Goal: Task Accomplishment & Management: Complete application form

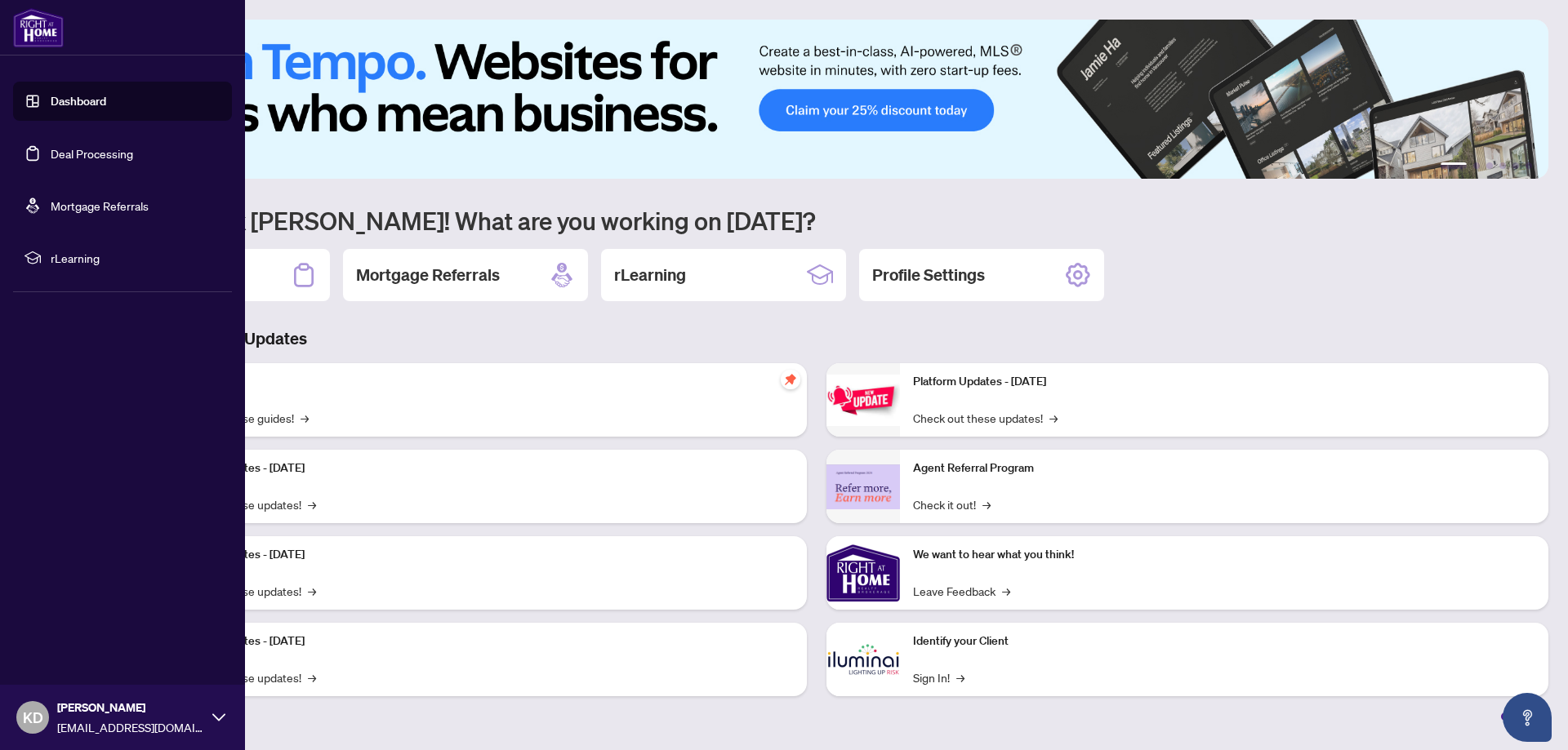
click at [78, 99] on link "Dashboard" at bounding box center [78, 101] width 56 height 15
click at [92, 149] on link "Deal Processing" at bounding box center [91, 153] width 82 height 15
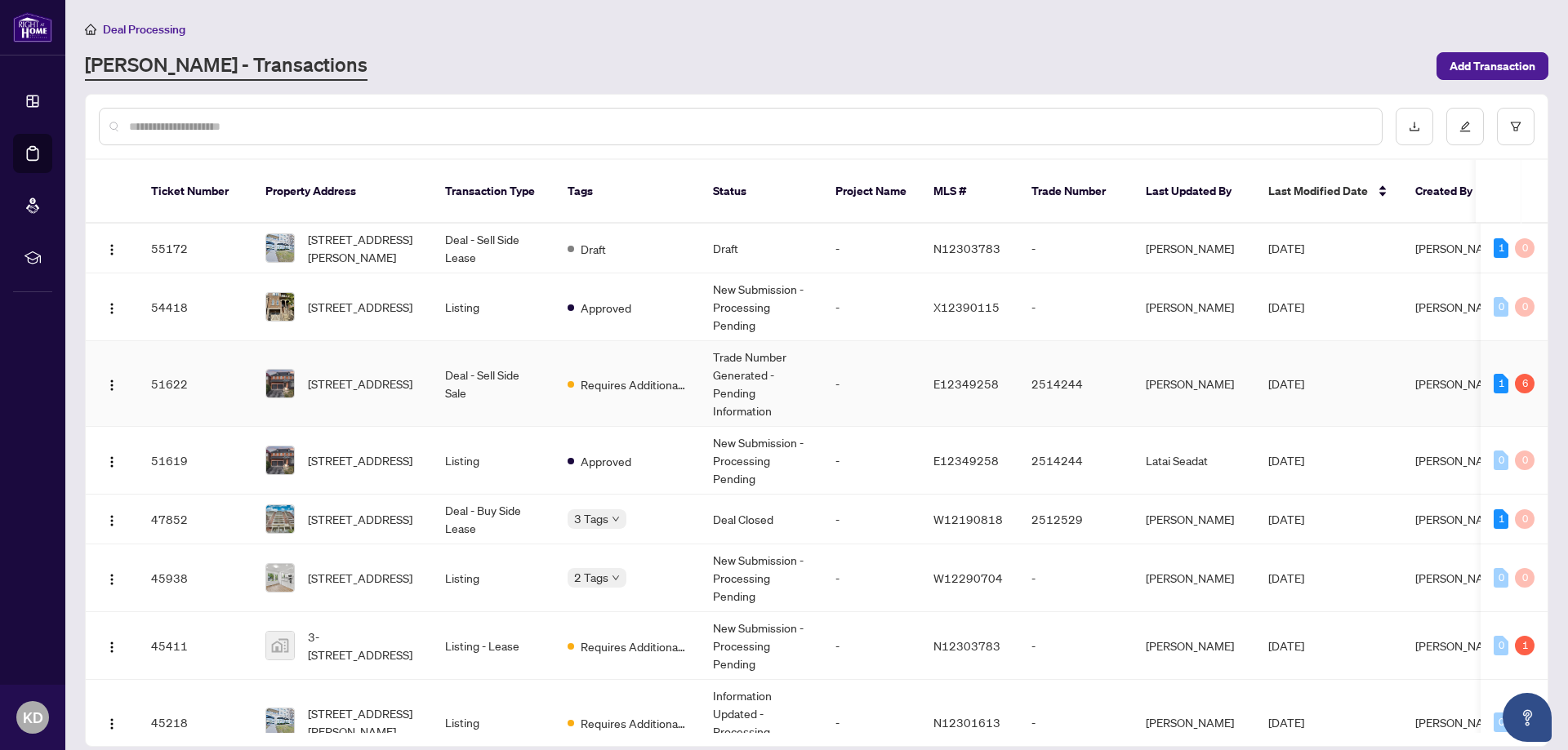
click at [368, 375] on span "[STREET_ADDRESS]" at bounding box center [360, 384] width 104 height 18
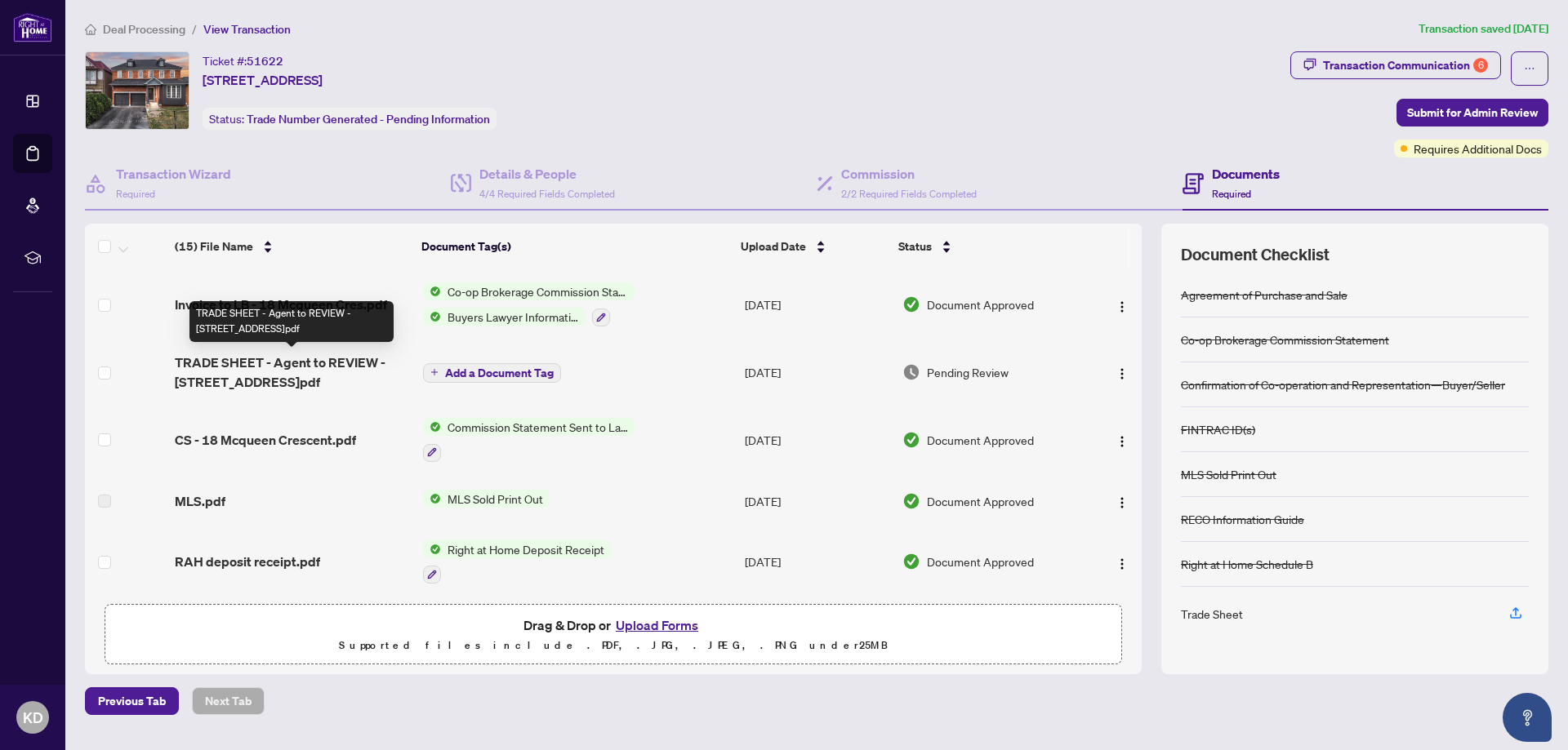
click at [323, 360] on span "TRADE SHEET - Agent to REVIEW - [STREET_ADDRESS]pdf" at bounding box center [293, 371] width 235 height 39
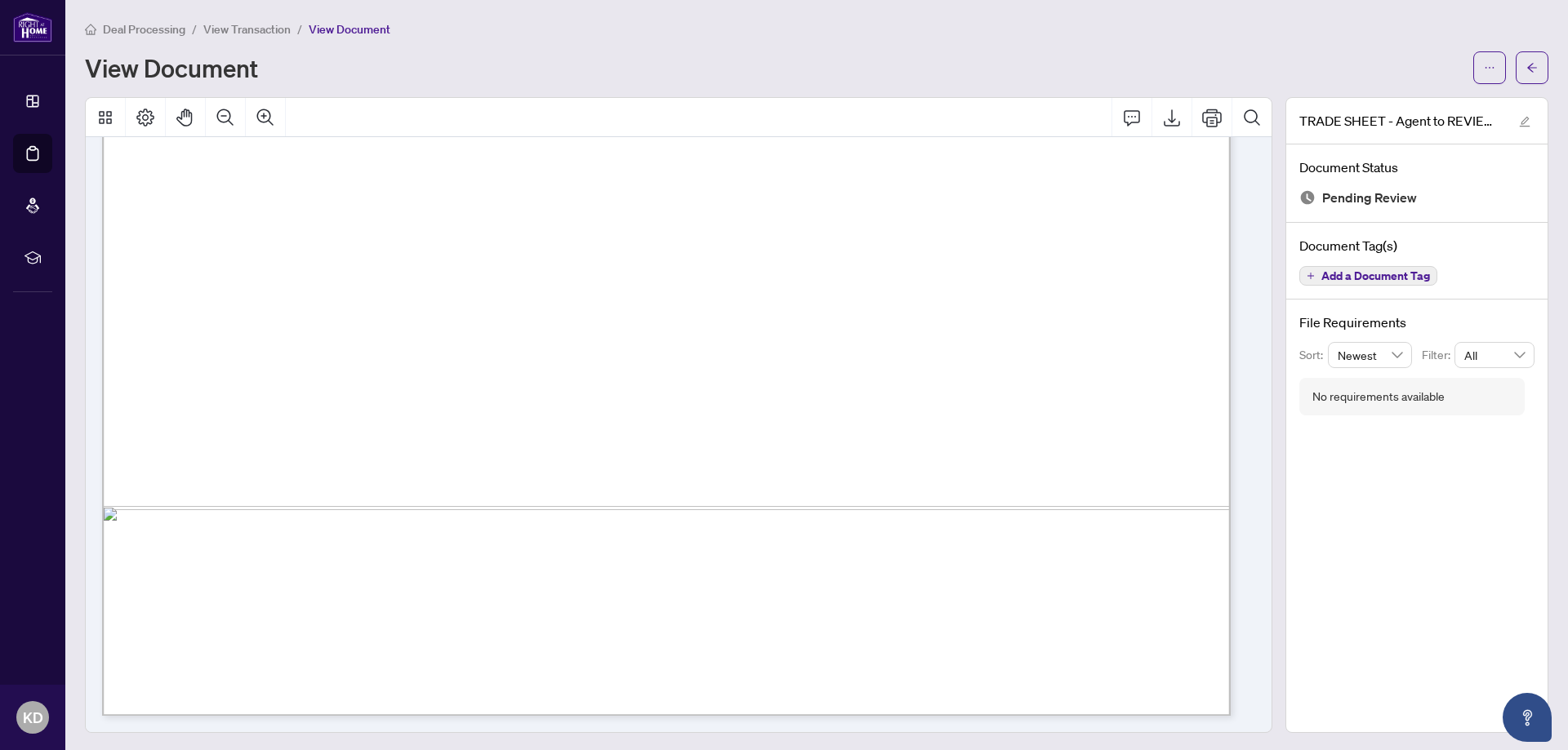
scroll to position [2, 0]
click at [1167, 114] on icon "Export" at bounding box center [1172, 116] width 20 height 20
click at [1516, 63] on button "button" at bounding box center [1532, 65] width 32 height 32
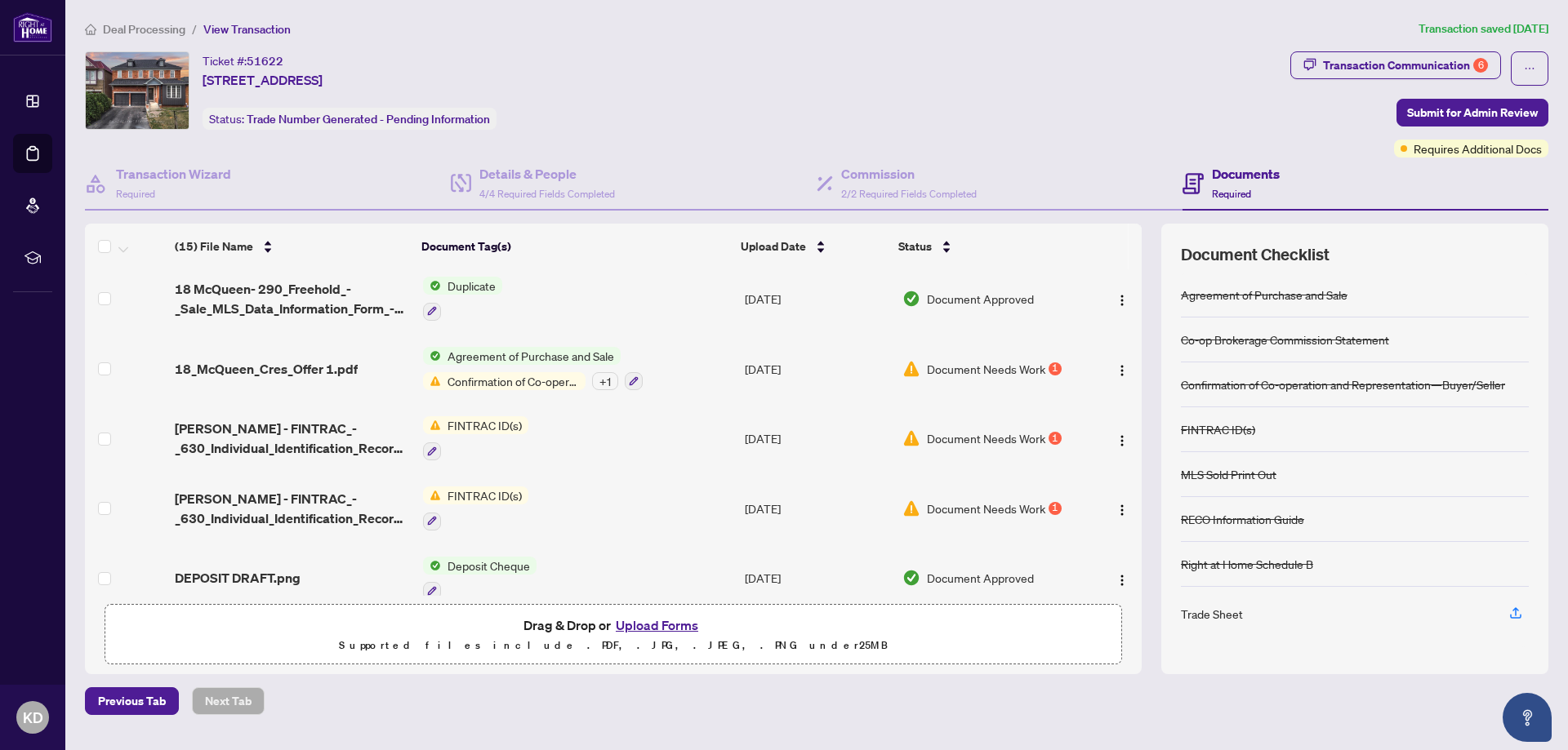
scroll to position [702, 0]
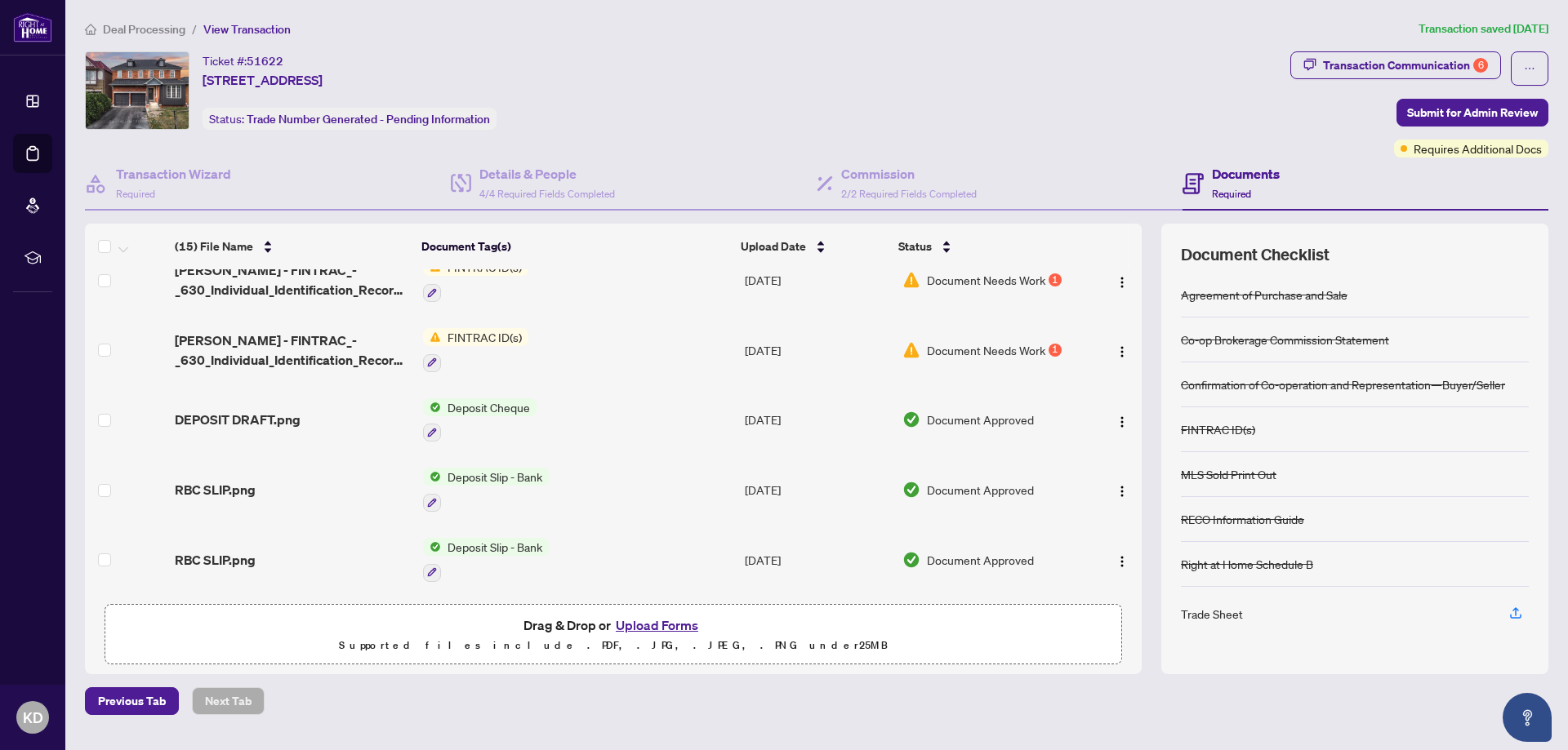
click at [648, 621] on button "Upload Forms" at bounding box center [657, 626] width 92 height 22
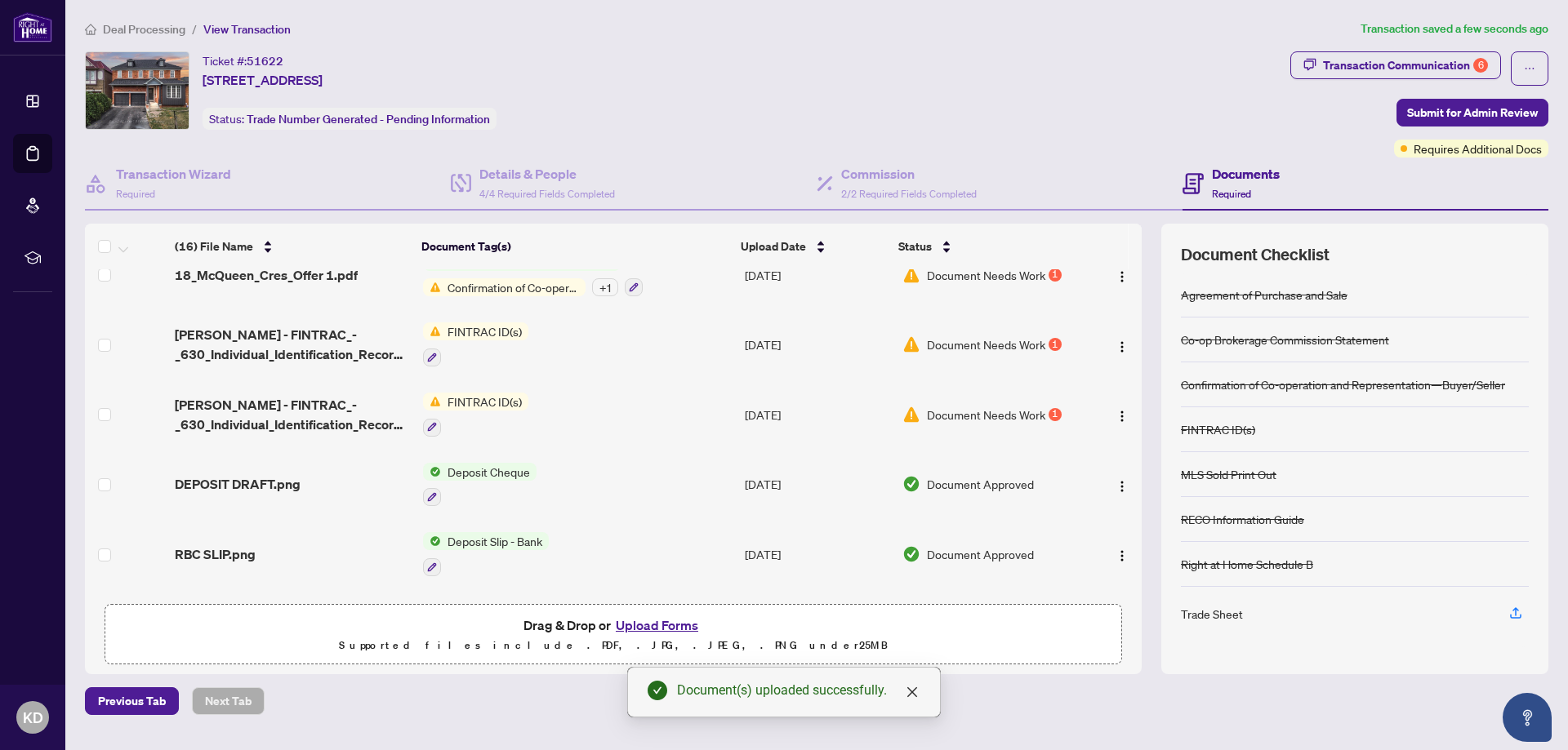
click at [498, 281] on span "Confirmation of Co-operation and Representation—Buyer/Seller" at bounding box center [513, 288] width 144 height 18
click at [988, 274] on span "Document Needs Work" at bounding box center [986, 275] width 119 height 18
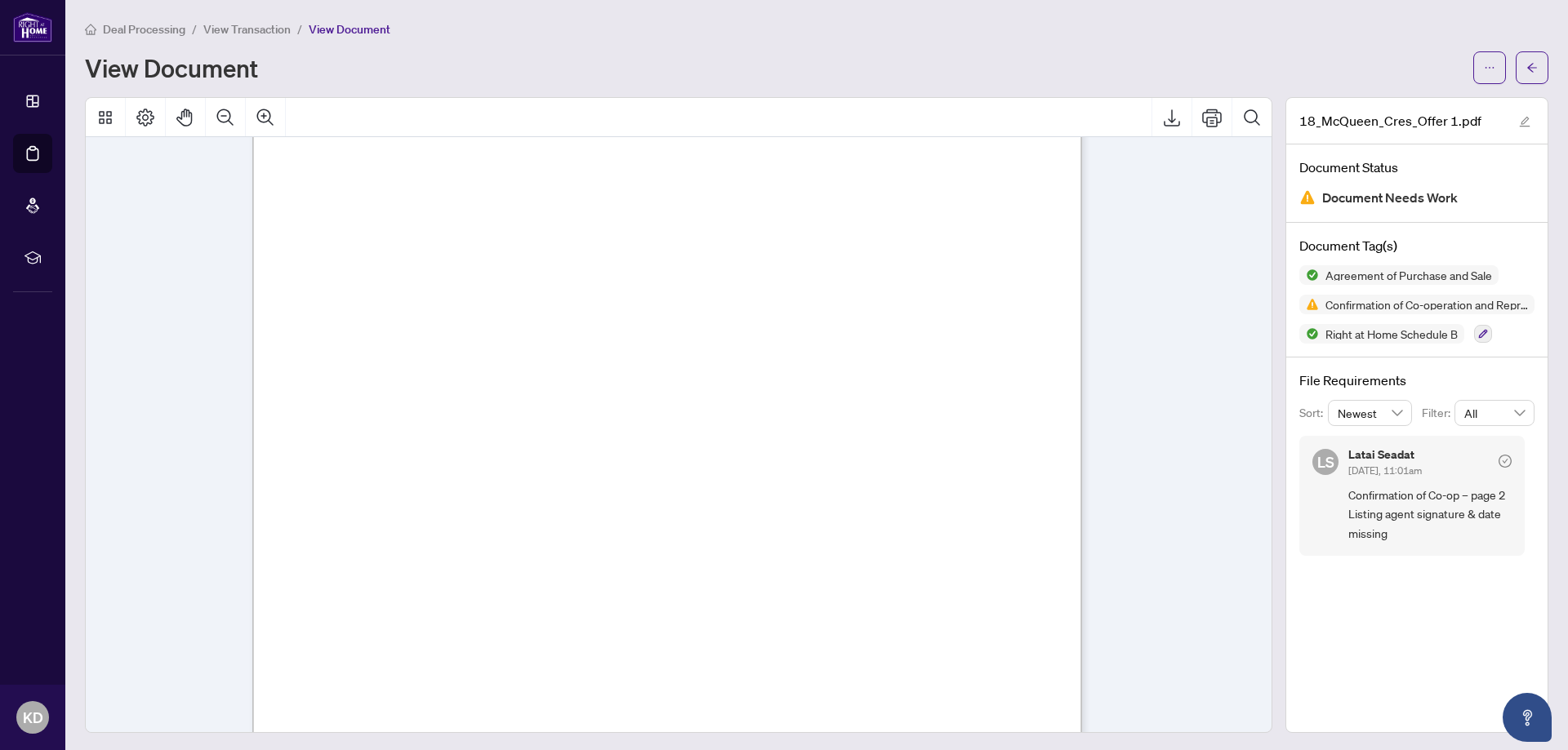
scroll to position [11093, 0]
click at [1167, 127] on button "Export" at bounding box center [1172, 117] width 39 height 39
click at [1527, 65] on icon "arrow-left" at bounding box center [1532, 68] width 12 height 12
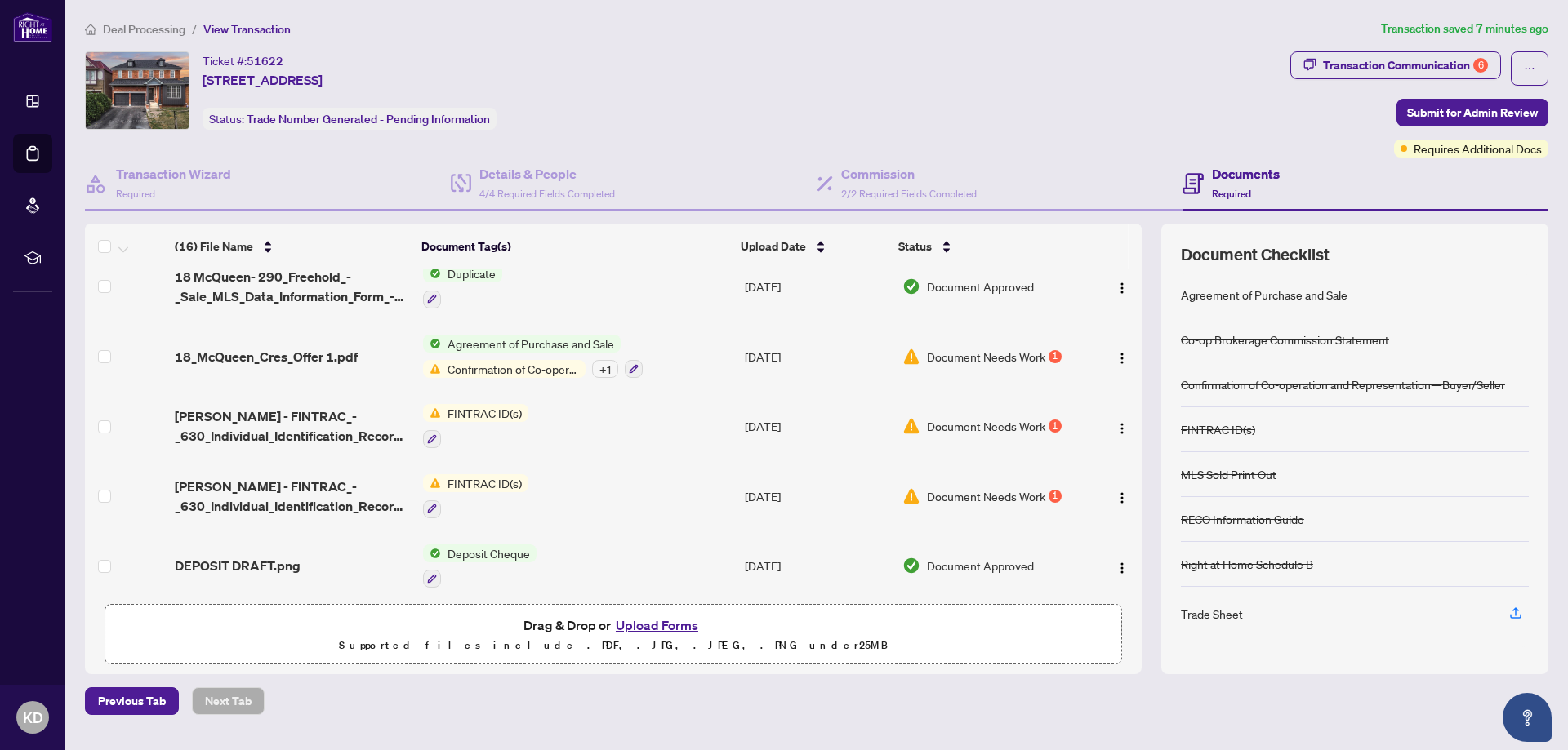
scroll to position [767, 0]
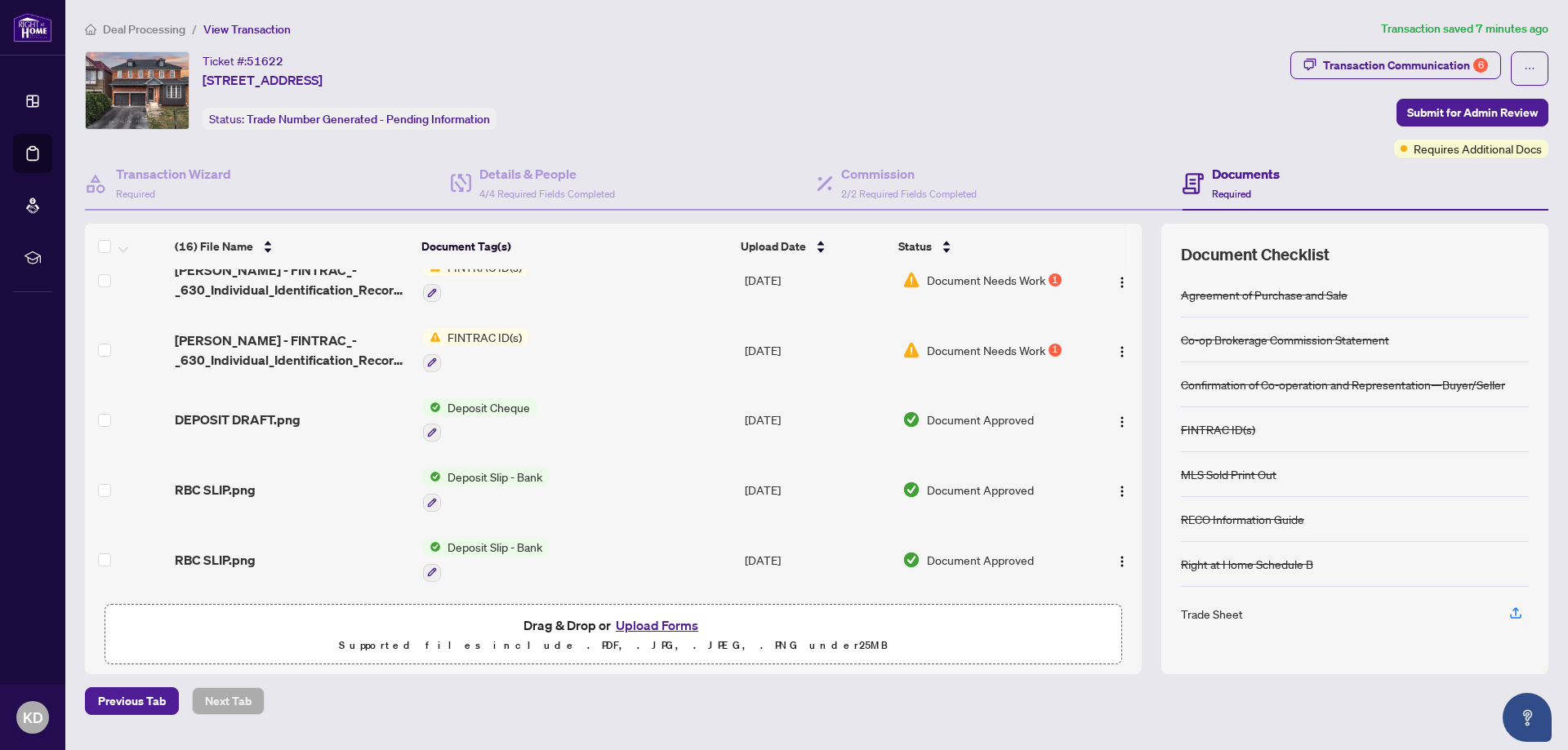
click at [645, 628] on button "Upload Forms" at bounding box center [657, 626] width 92 height 22
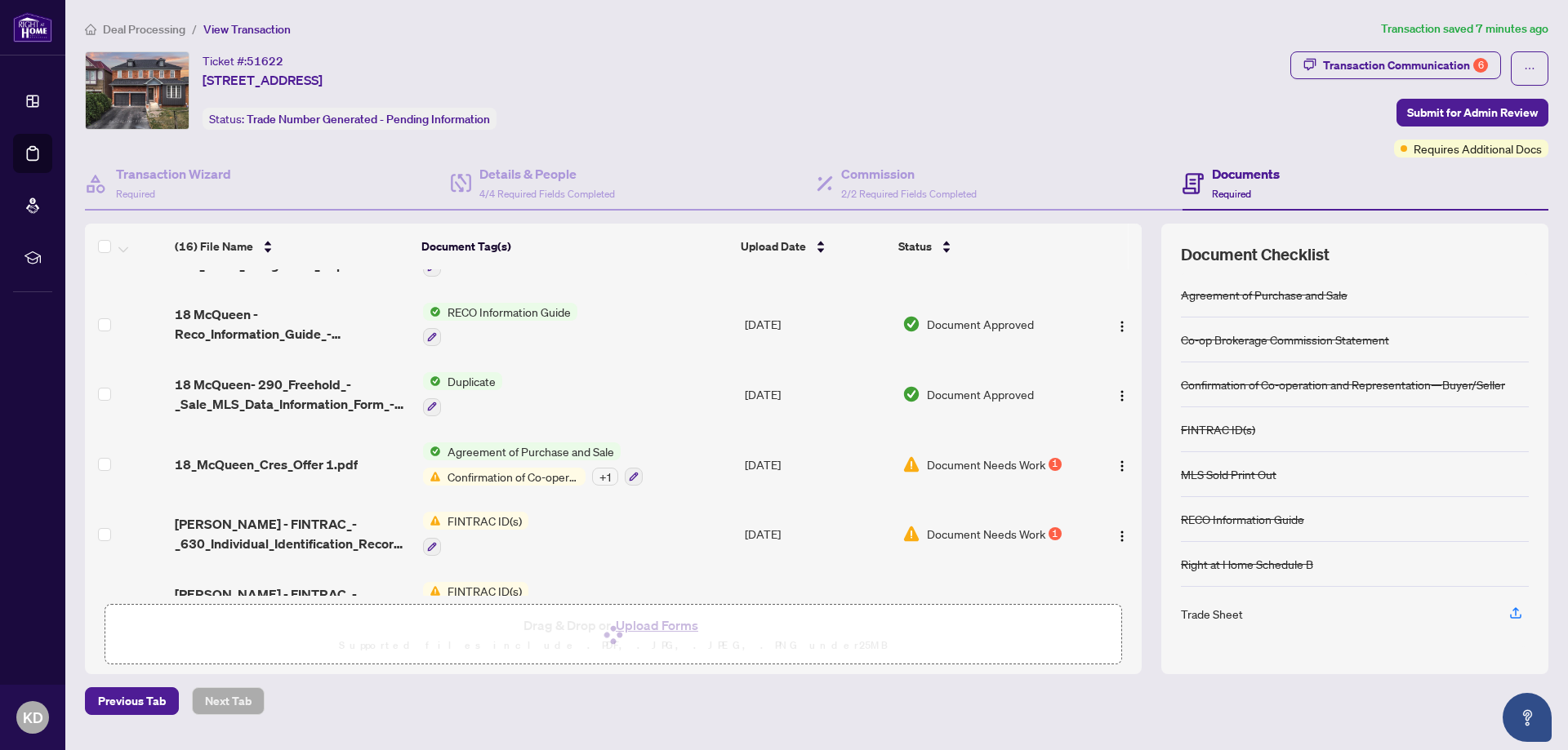
scroll to position [386, 0]
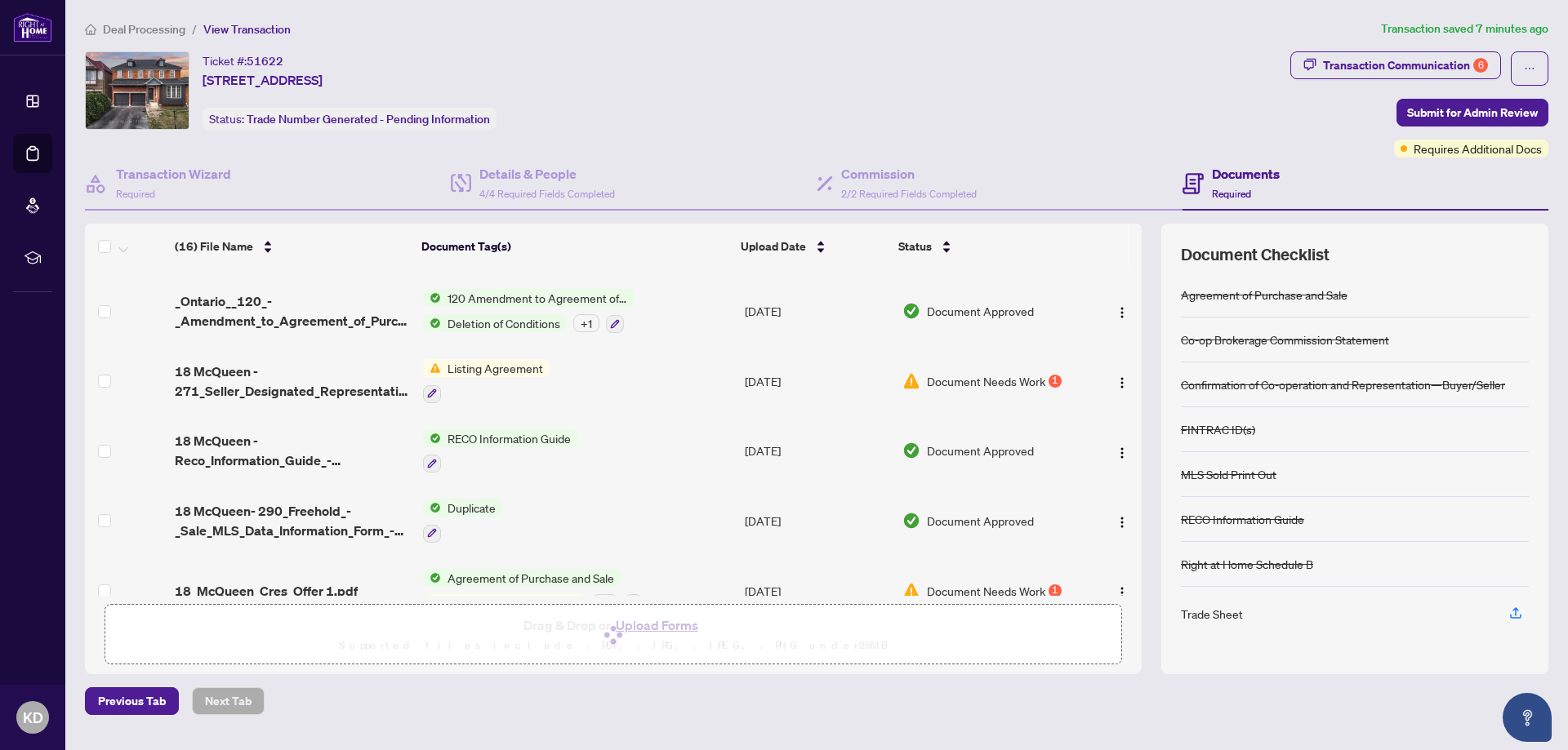
click at [1012, 379] on span "Document Needs Work" at bounding box center [986, 381] width 119 height 18
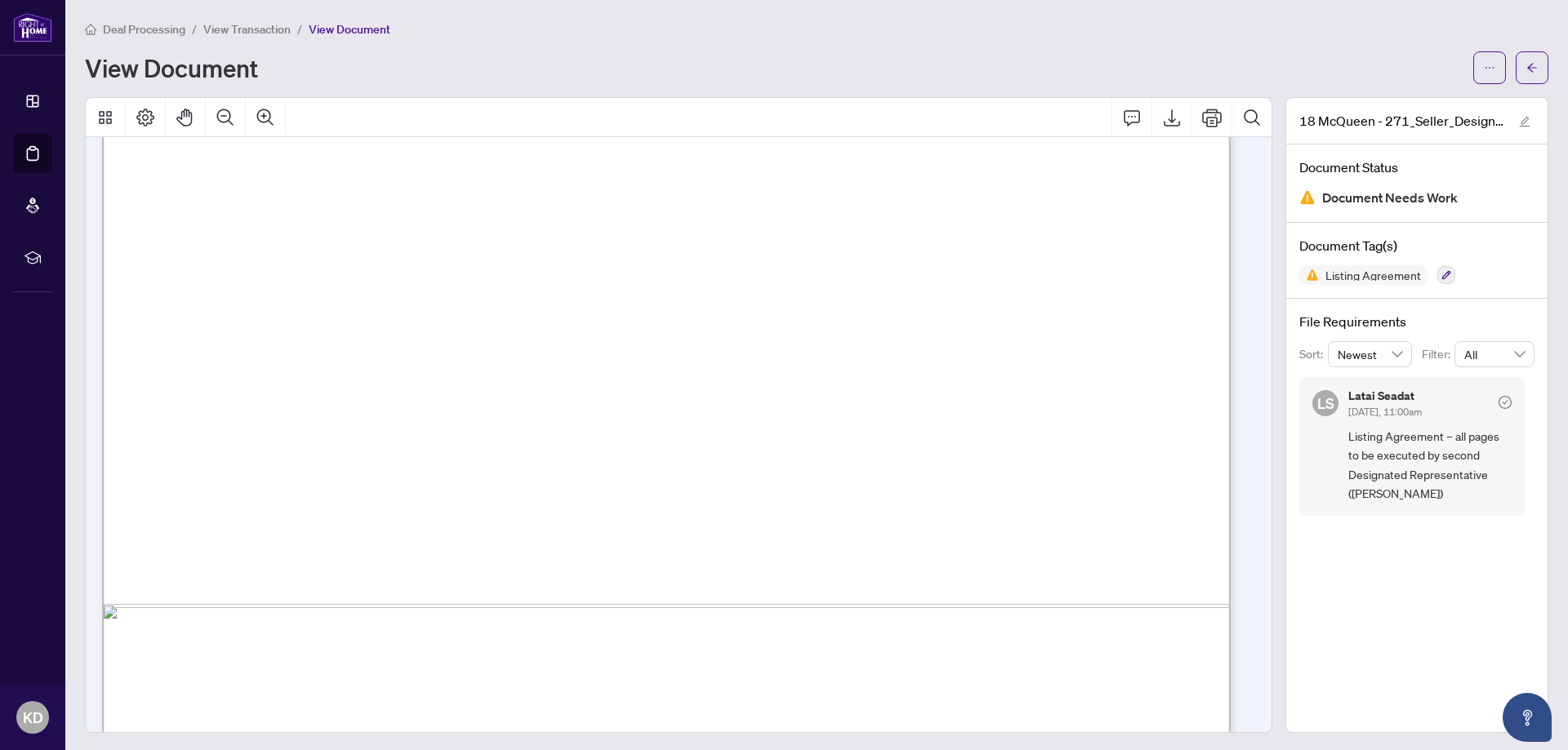
scroll to position [952, 0]
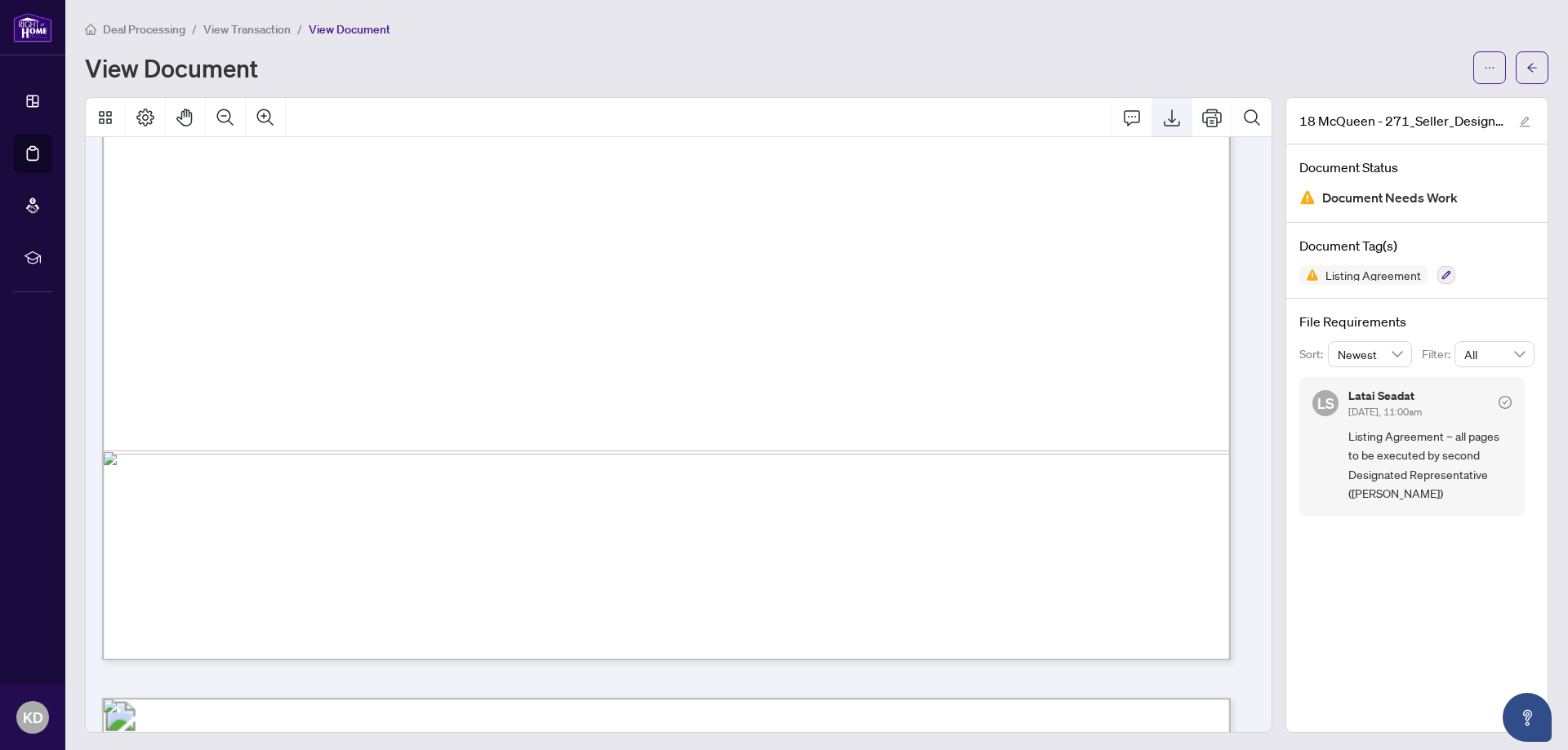
click at [1162, 119] on icon "Export" at bounding box center [1172, 118] width 20 height 20
click at [1527, 60] on span "button" at bounding box center [1532, 68] width 12 height 27
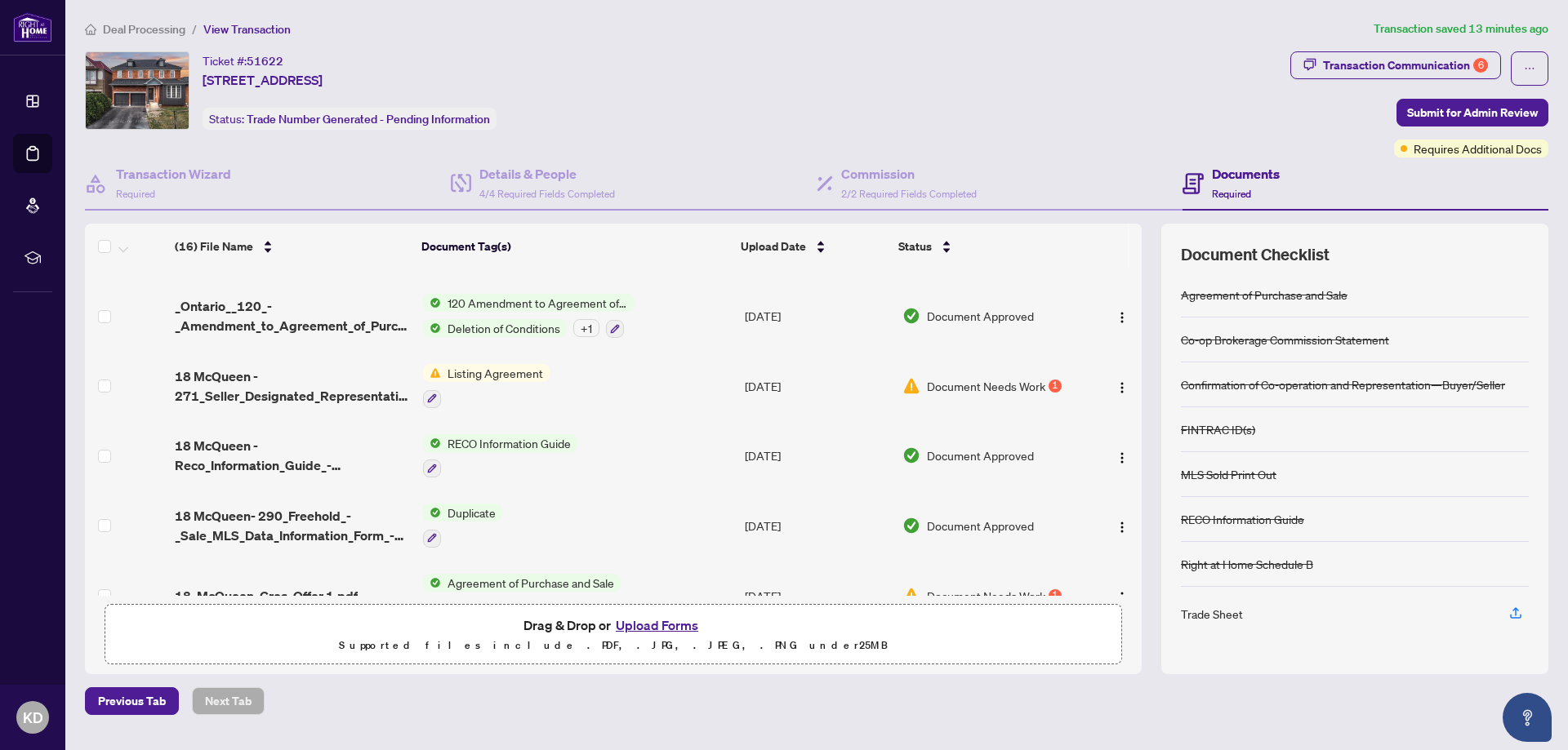
scroll to position [571, 0]
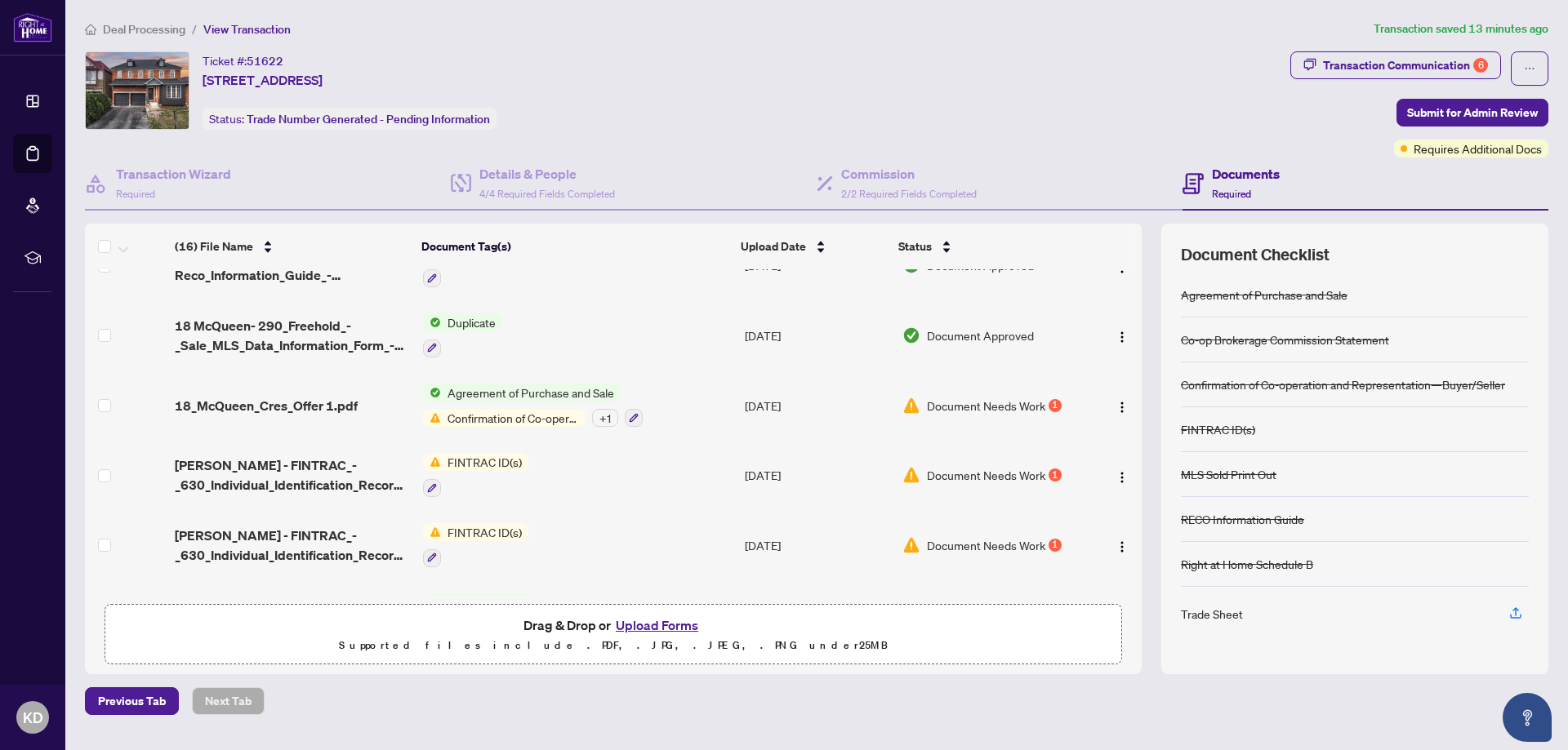
click at [475, 453] on span "FINTRAC ID(s)" at bounding box center [484, 462] width 87 height 18
click at [997, 467] on span "Document Needs Work" at bounding box center [986, 475] width 119 height 18
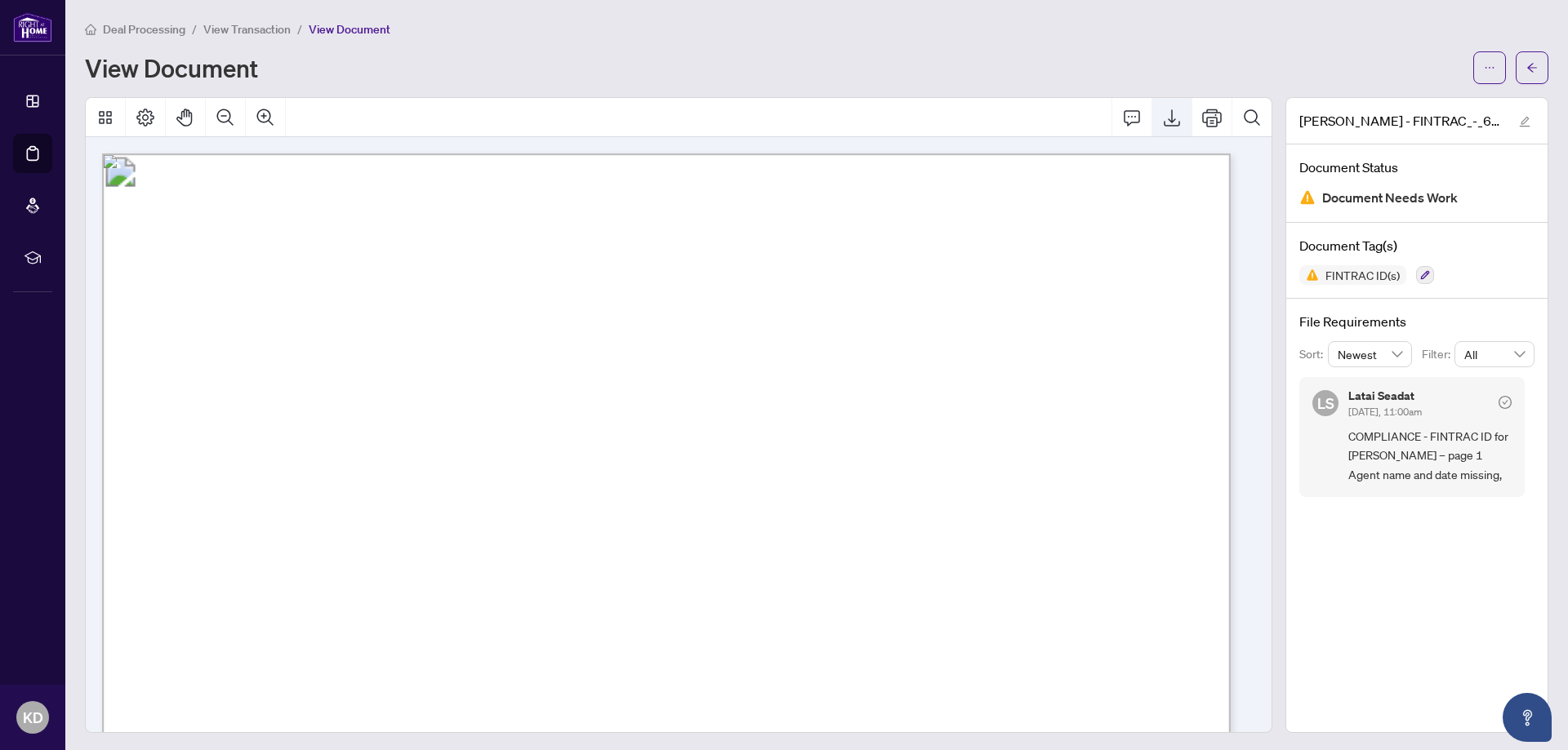
click at [1163, 114] on icon "Export" at bounding box center [1172, 118] width 20 height 20
click at [1527, 67] on button "button" at bounding box center [1532, 67] width 32 height 32
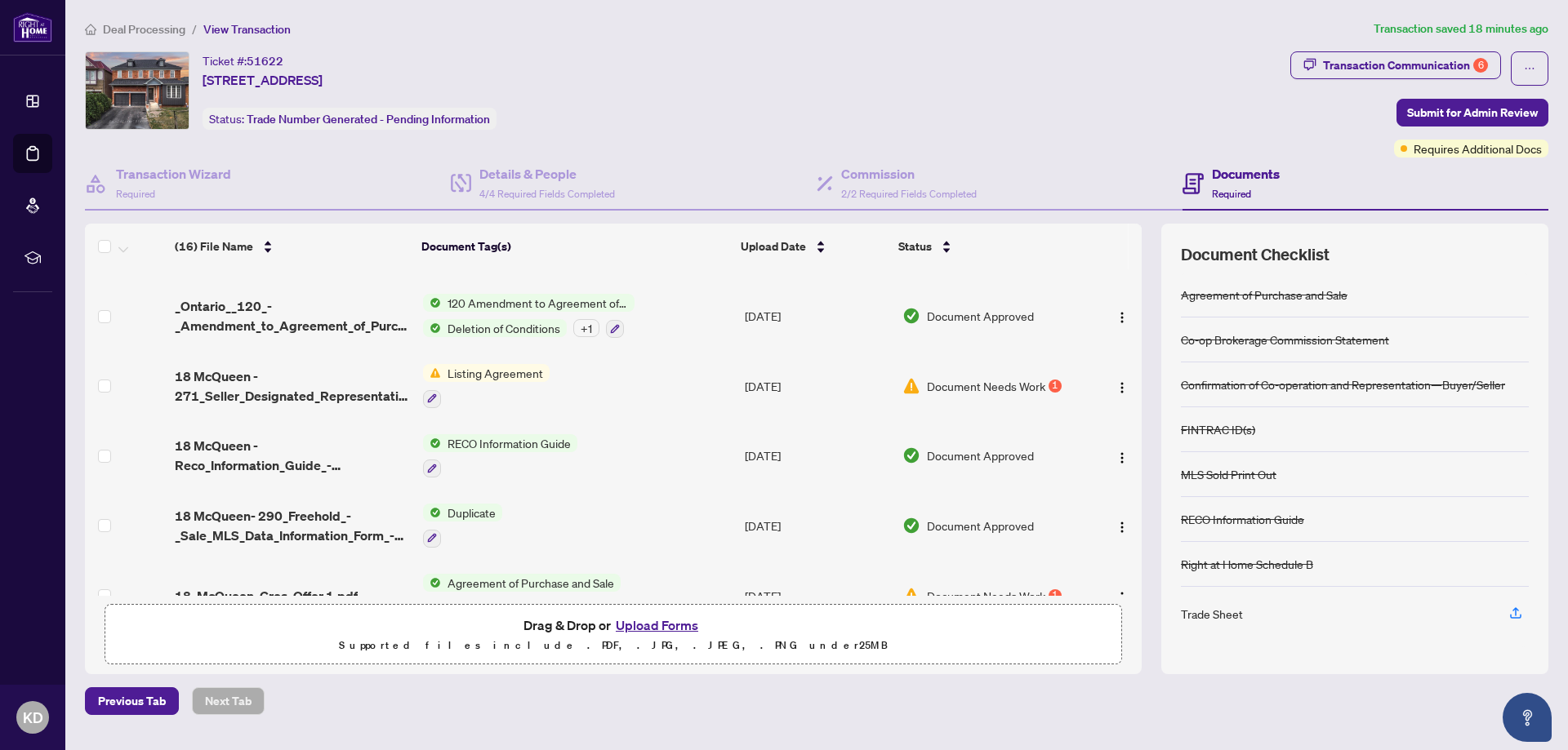
scroll to position [571, 0]
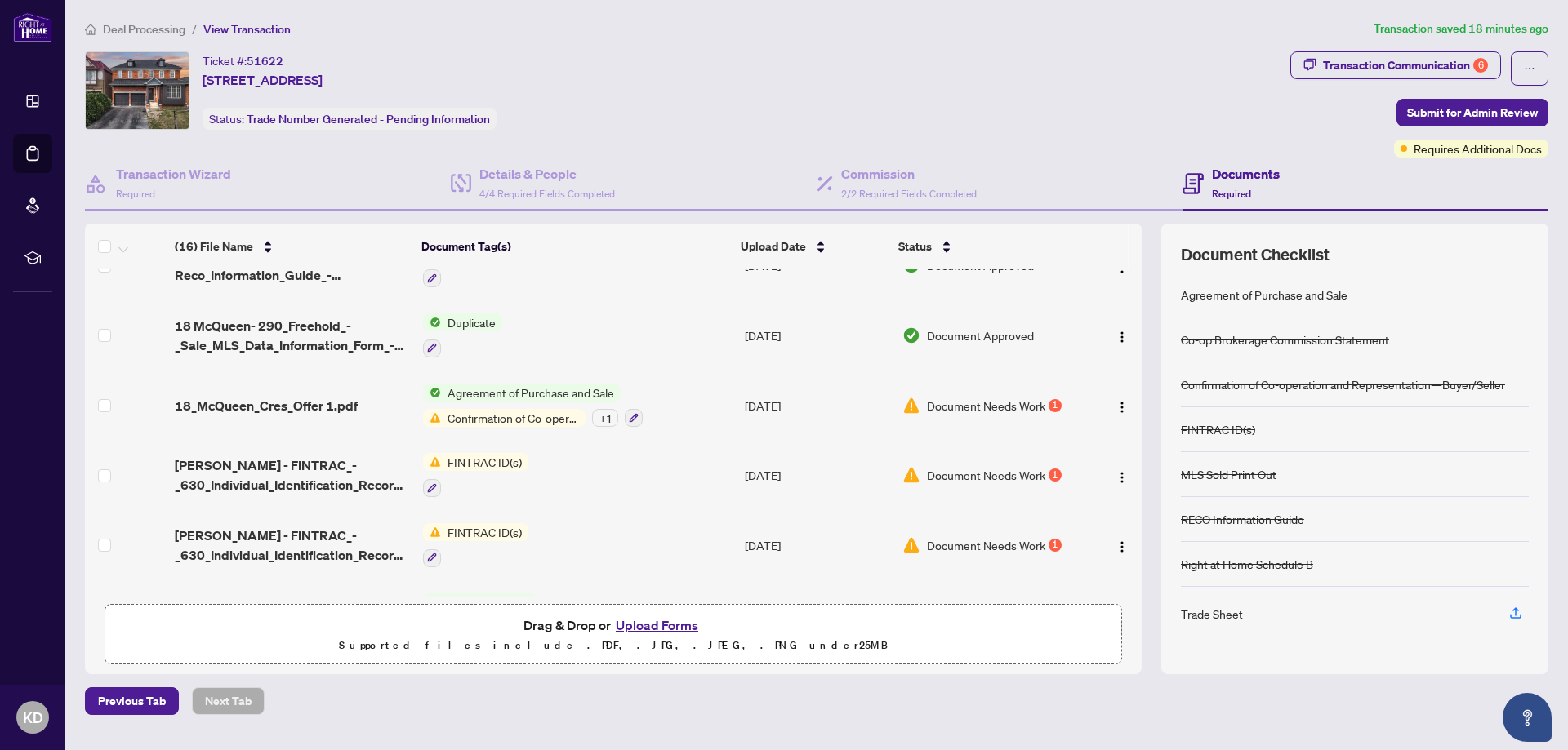
click at [989, 538] on span "Document Needs Work" at bounding box center [986, 545] width 119 height 18
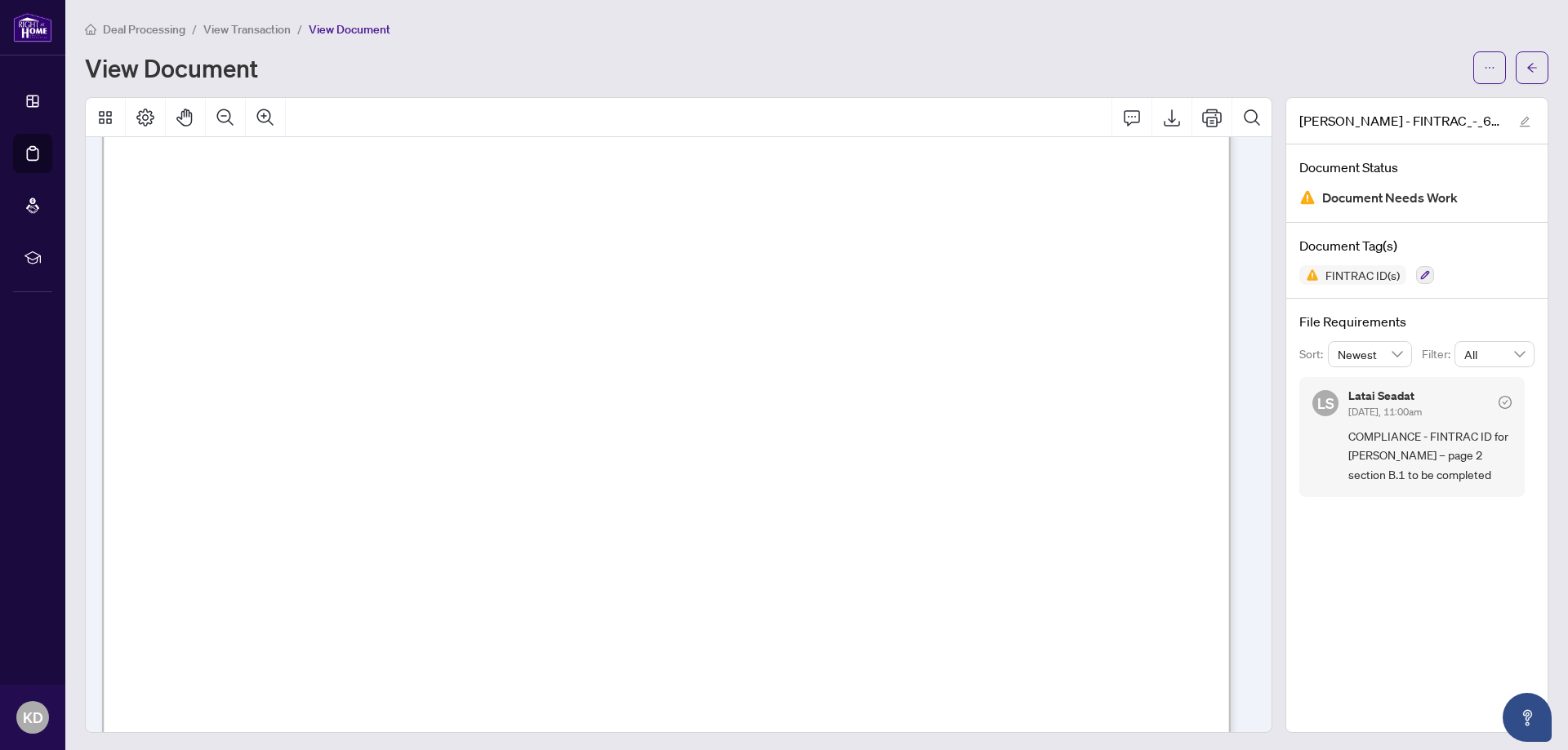
scroll to position [1904, 0]
click at [1162, 121] on icon "Export" at bounding box center [1172, 118] width 20 height 20
click at [1527, 69] on icon "arrow-left" at bounding box center [1532, 67] width 10 height 9
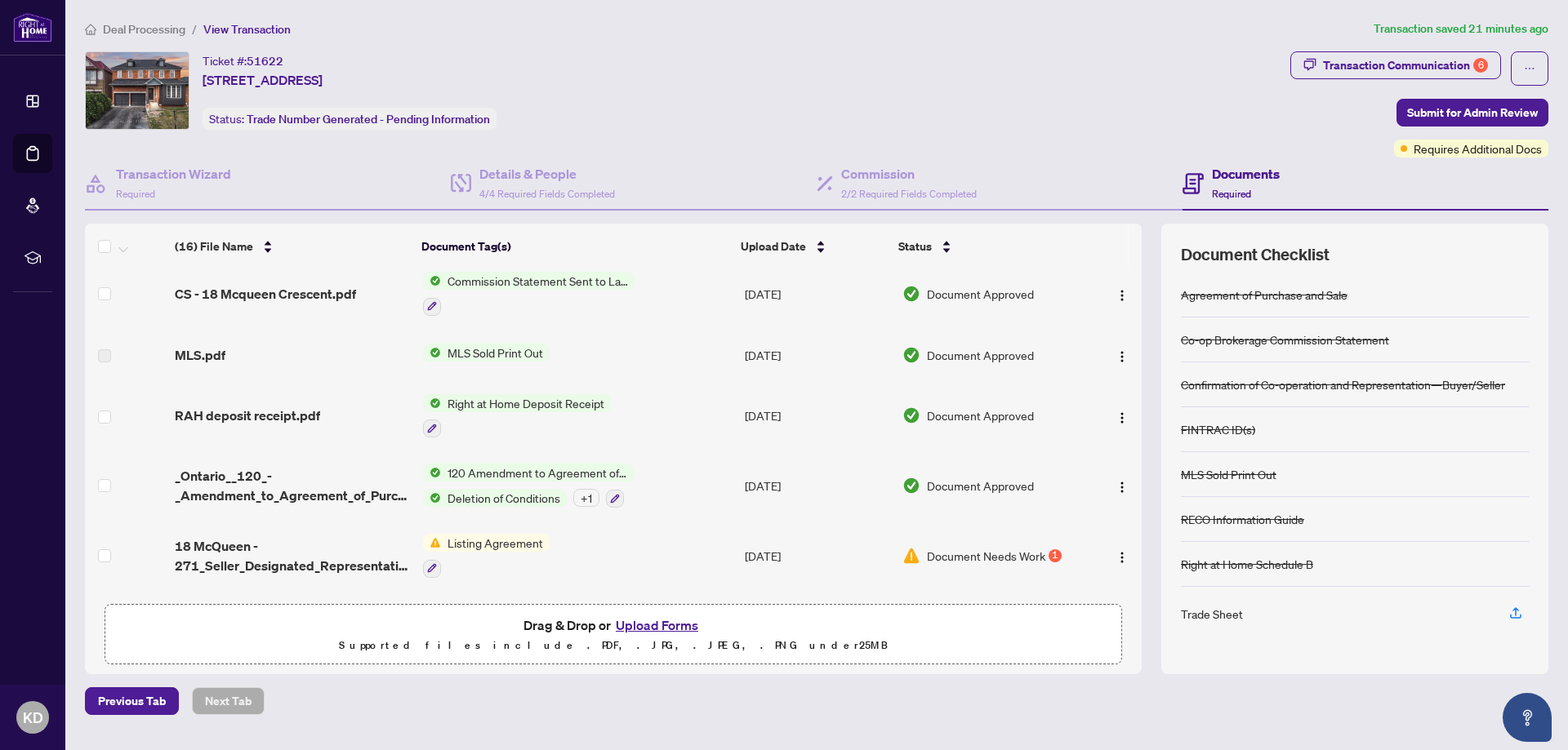
scroll to position [381, 0]
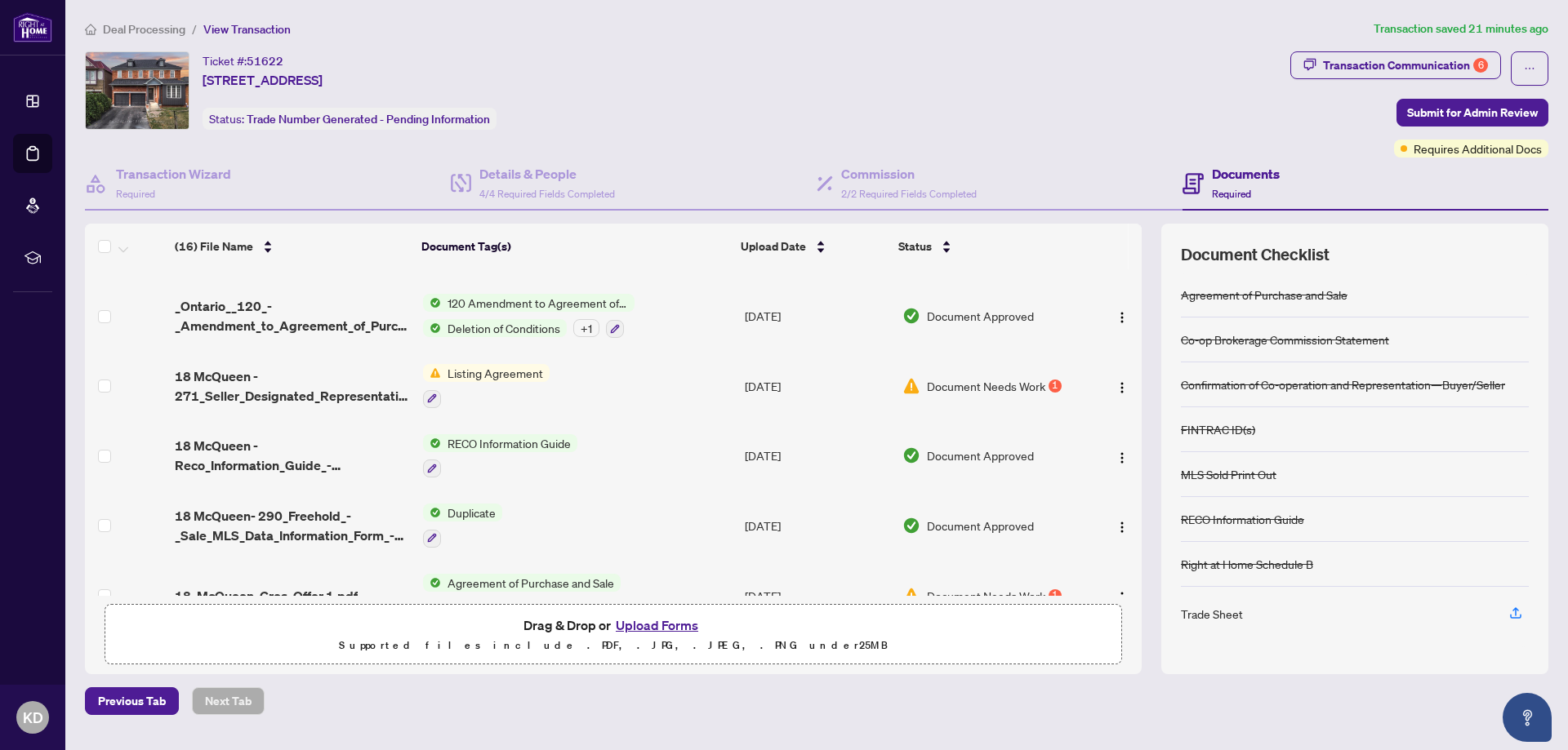
click at [951, 383] on span "Document Needs Work" at bounding box center [986, 386] width 119 height 18
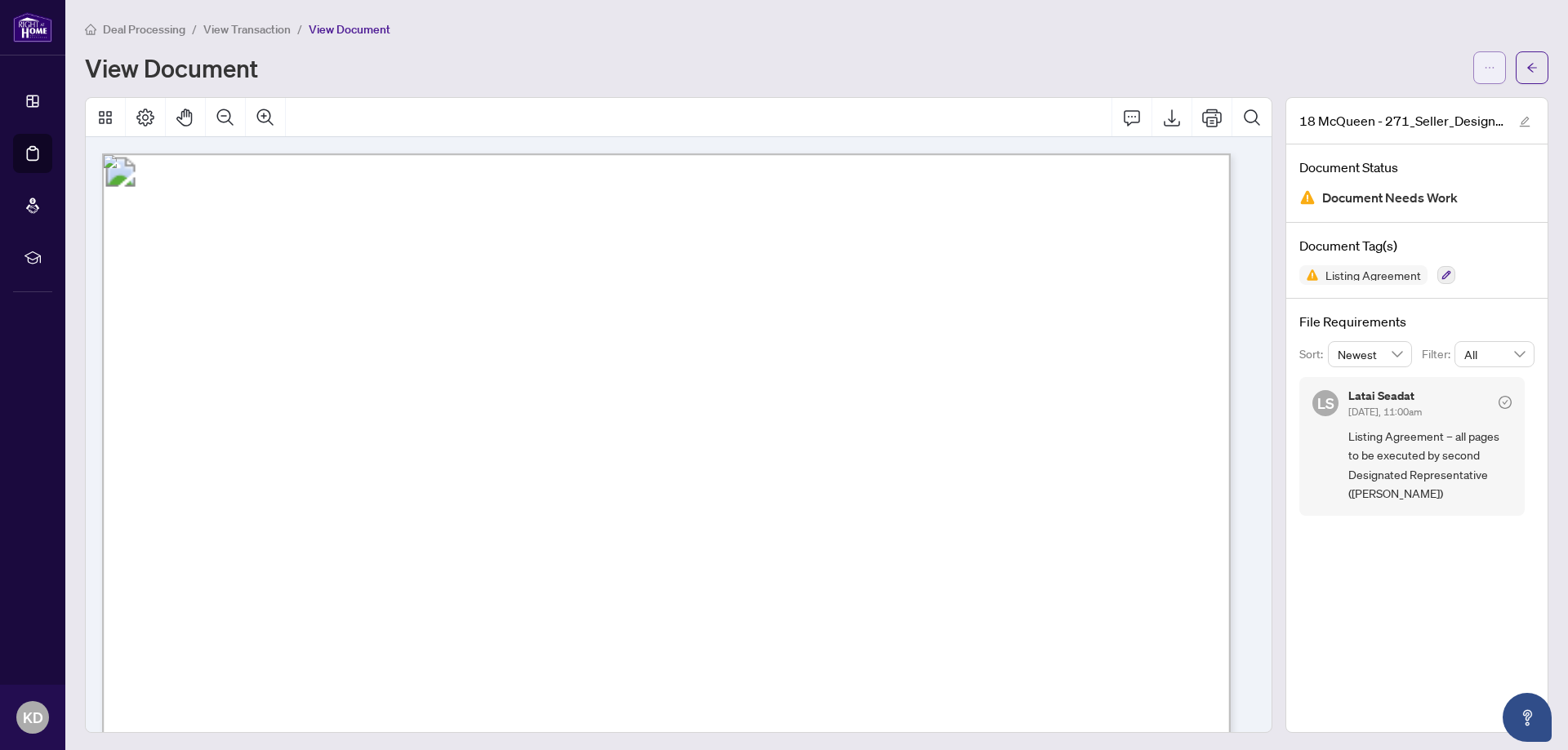
click at [1483, 64] on icon "ellipsis" at bounding box center [1489, 68] width 12 height 12
click at [1415, 52] on div "View Document" at bounding box center [816, 67] width 1464 height 32
click at [1527, 64] on icon "arrow-left" at bounding box center [1532, 68] width 12 height 12
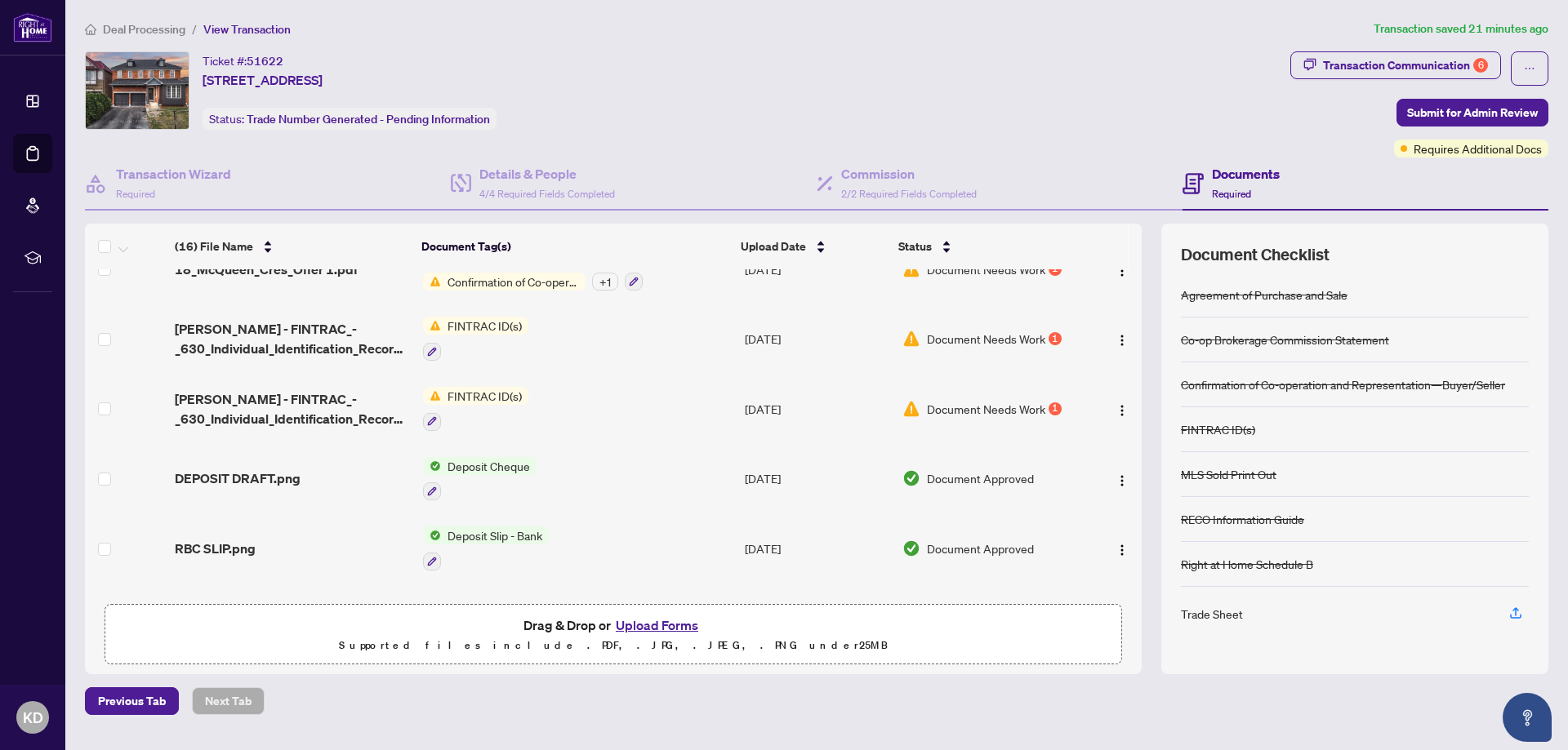
scroll to position [767, 0]
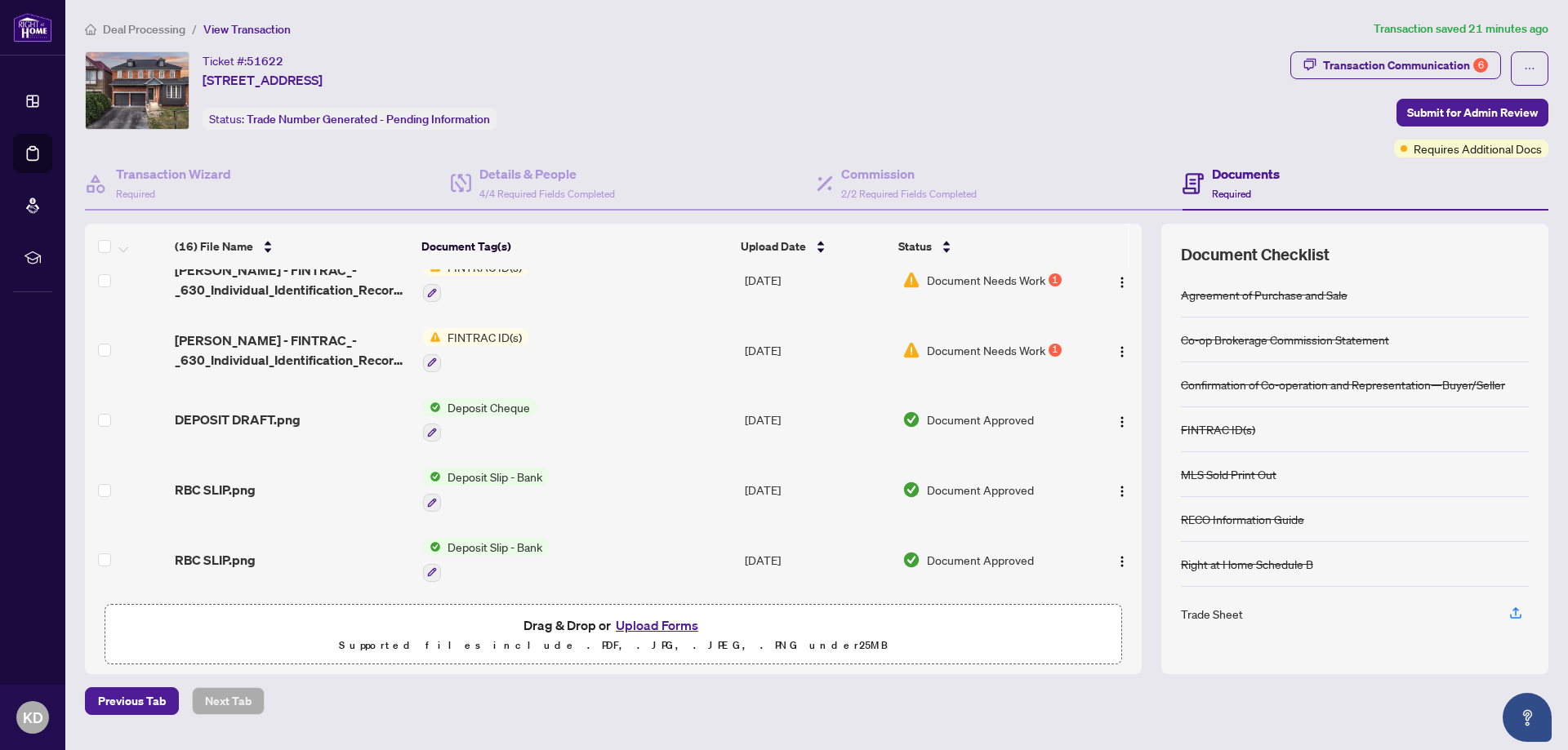
click at [670, 619] on button "Upload Forms" at bounding box center [657, 626] width 92 height 22
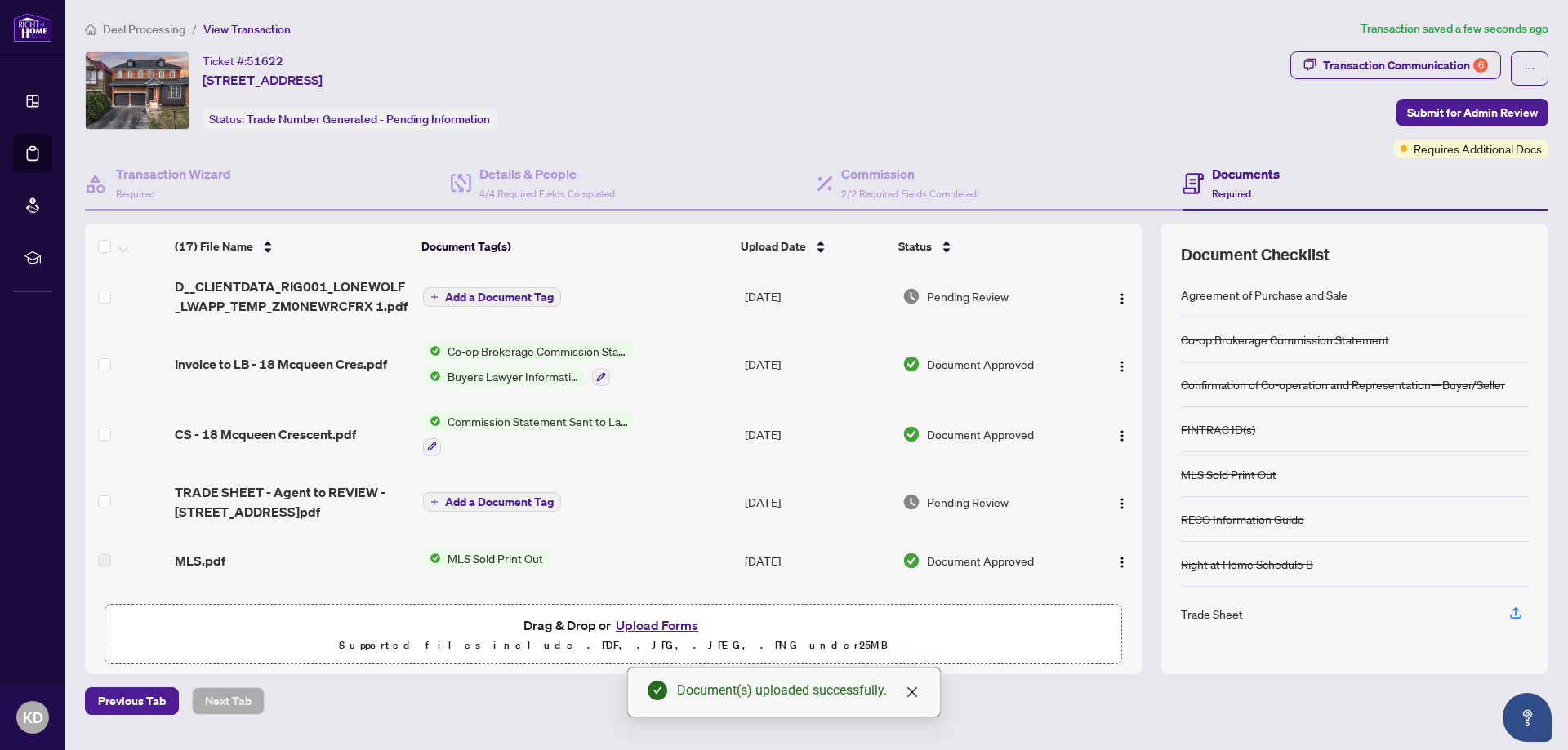
scroll to position [0, 0]
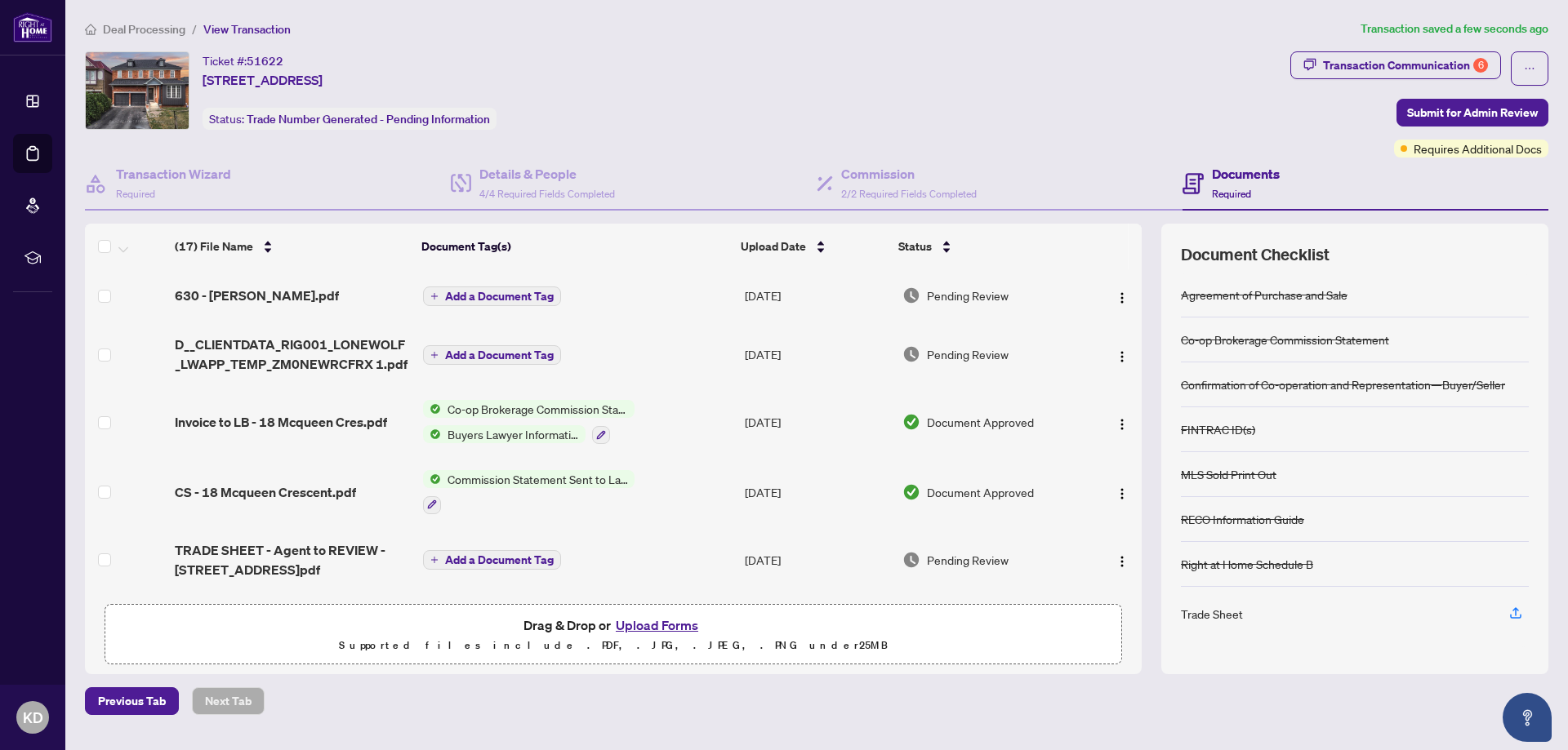
click at [509, 350] on span "Add a Document Tag" at bounding box center [499, 356] width 109 height 12
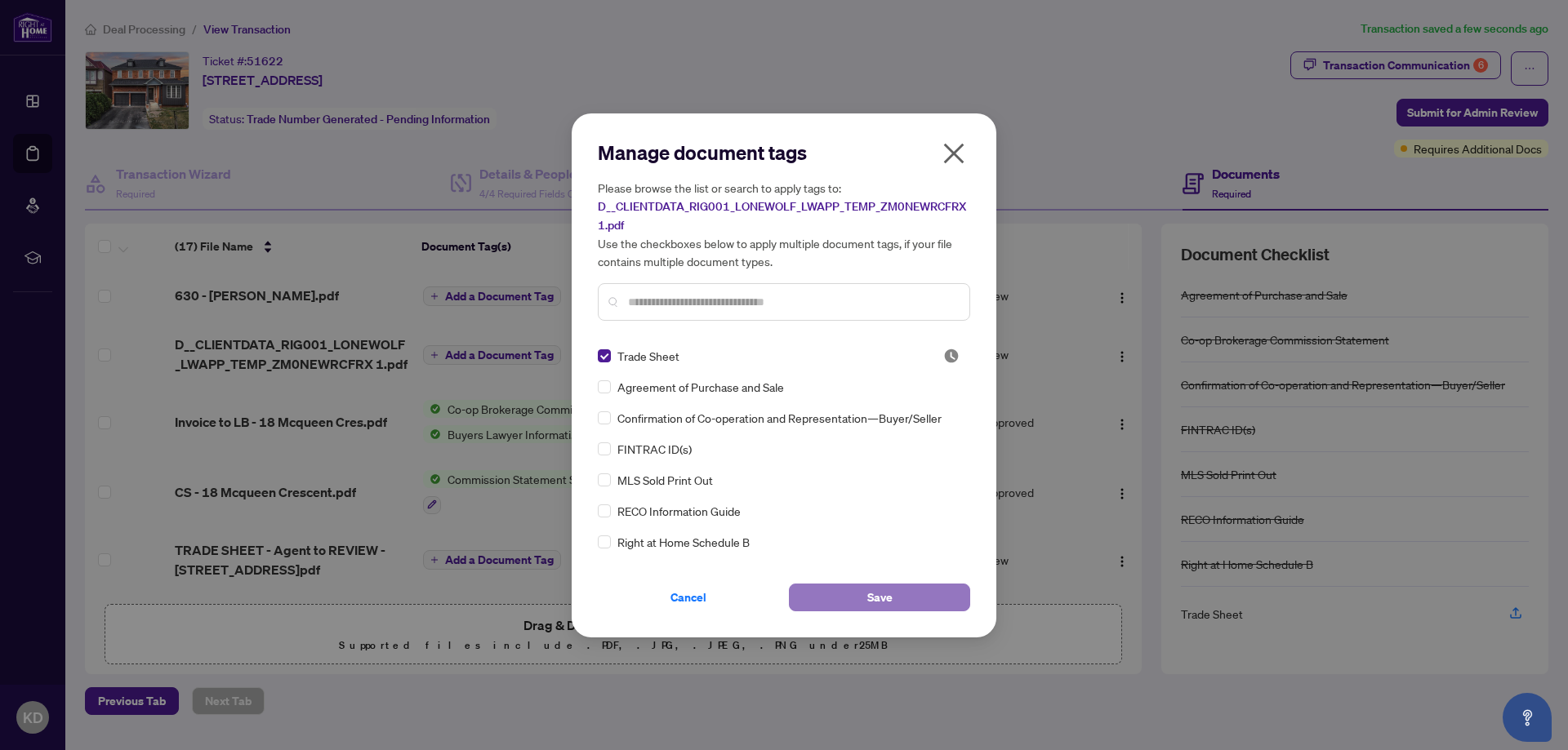
click at [924, 595] on button "Save" at bounding box center [879, 597] width 182 height 27
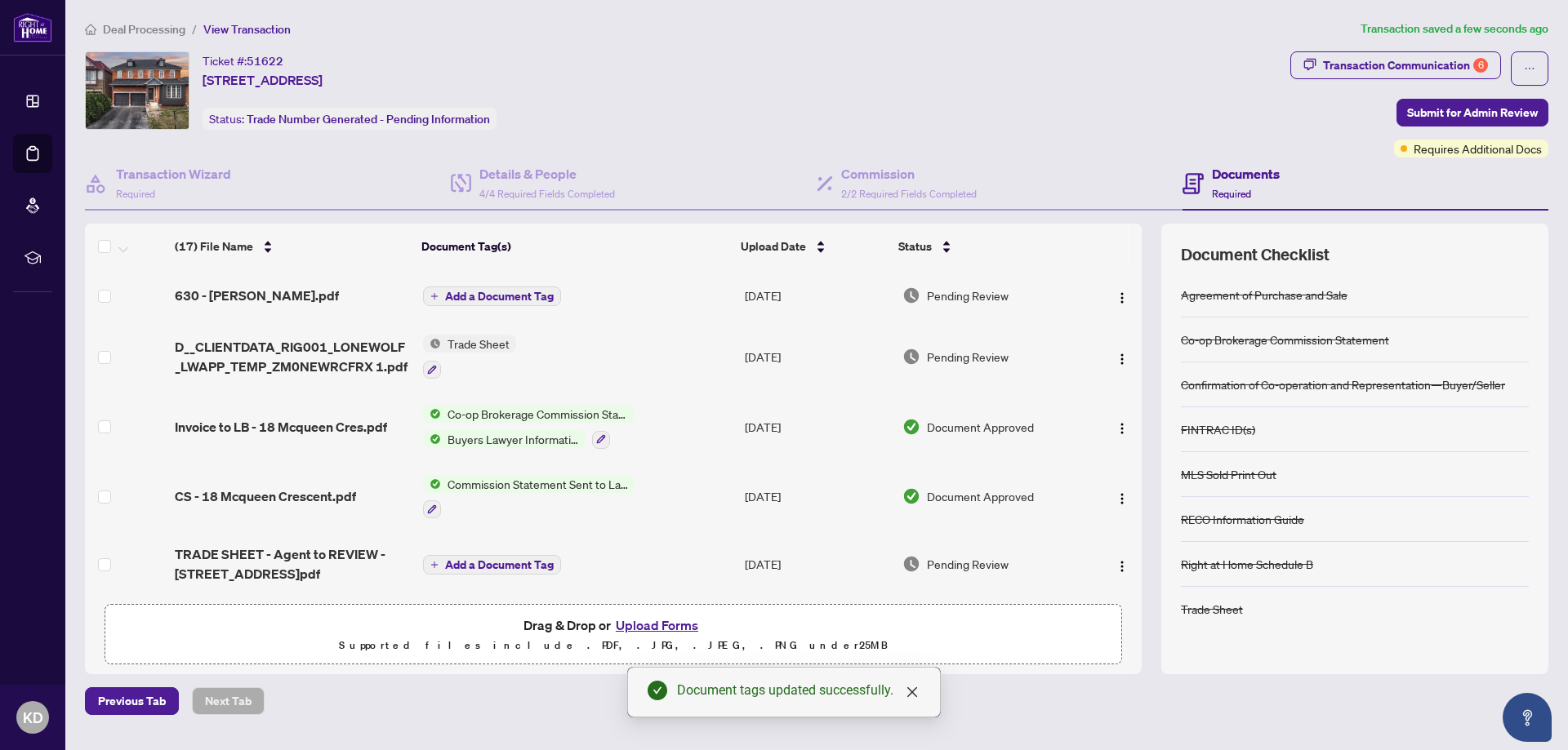
click at [482, 293] on span "Add a Document Tag" at bounding box center [499, 297] width 109 height 12
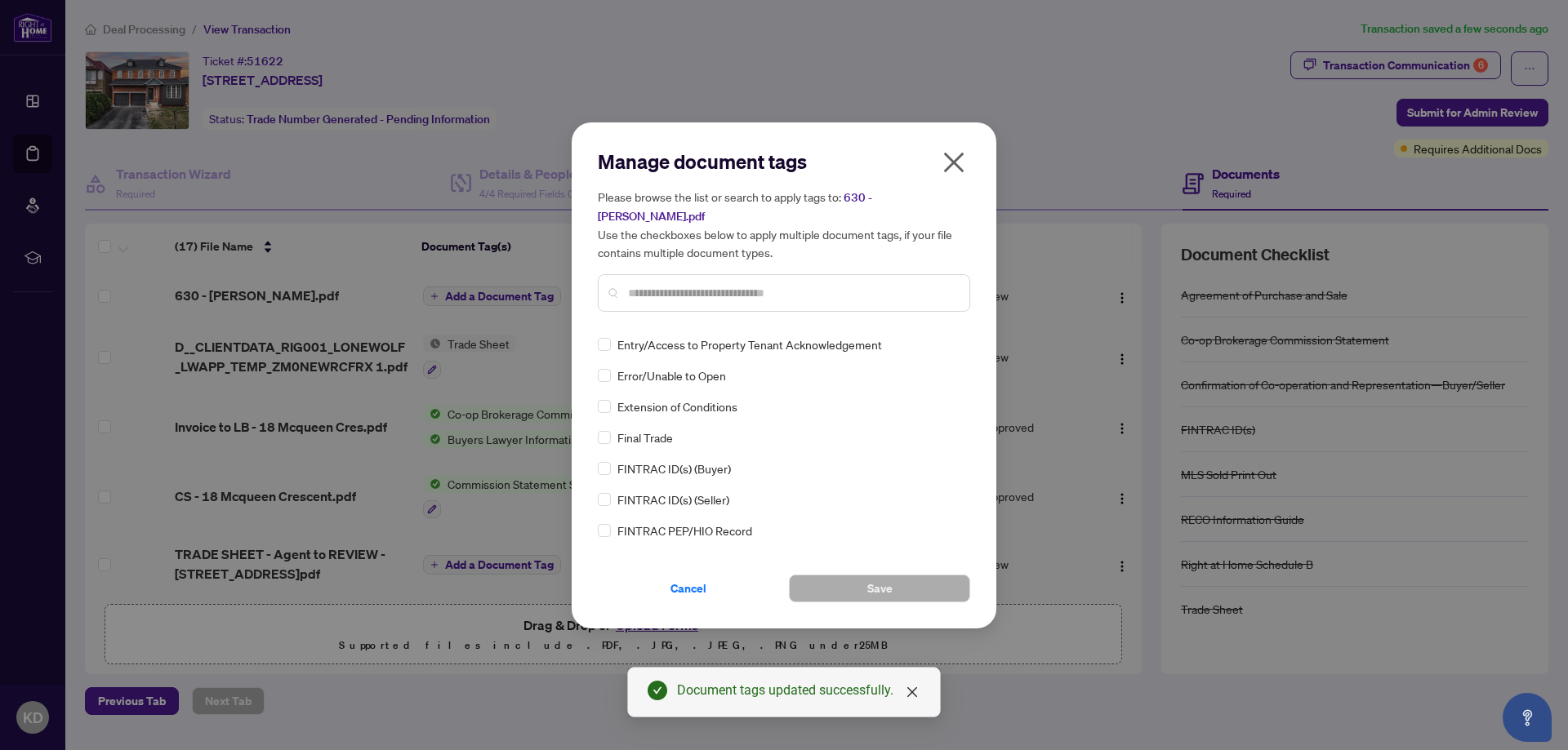
scroll to position [1904, 0]
click at [735, 294] on div at bounding box center [784, 293] width 372 height 37
click at [737, 284] on input "text" at bounding box center [792, 293] width 328 height 18
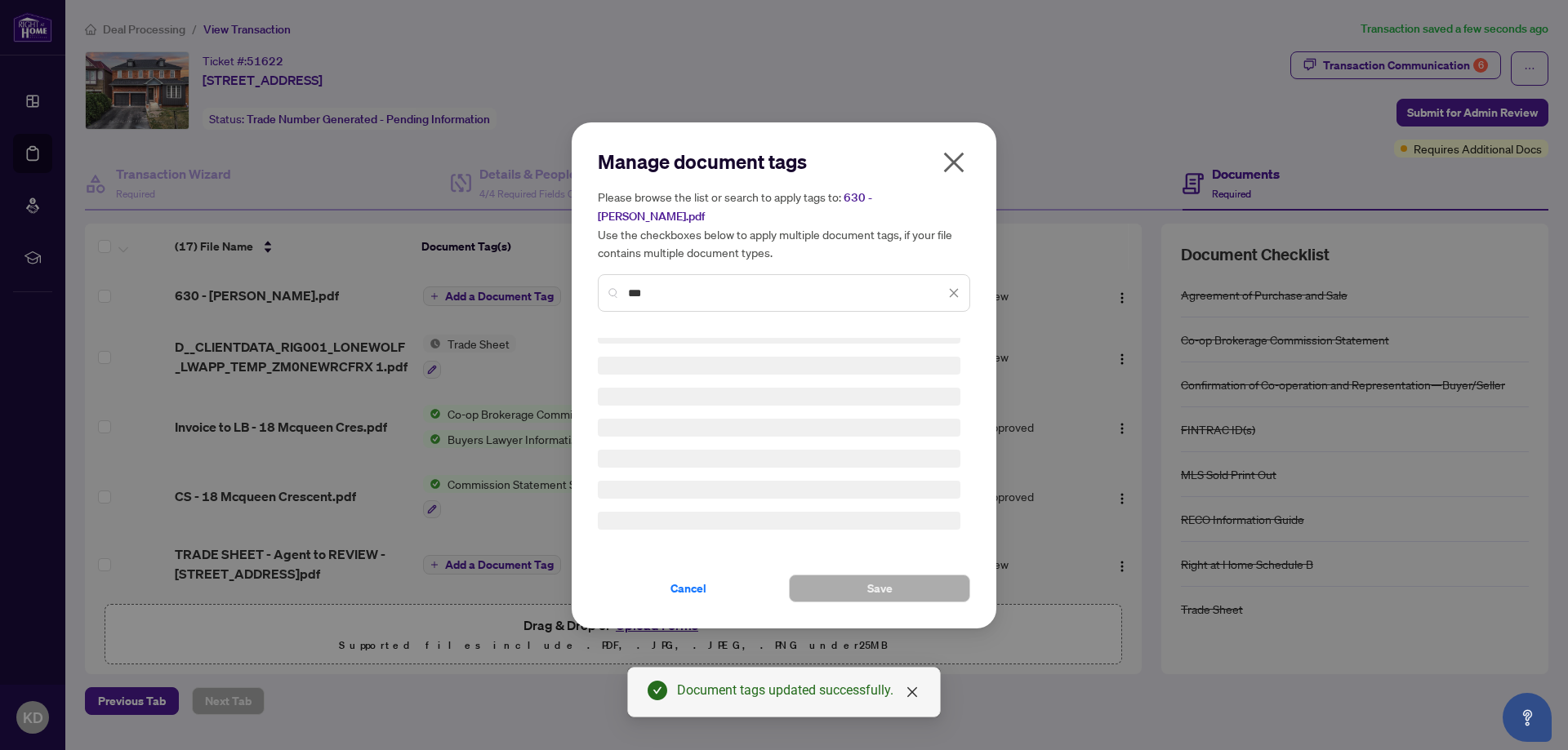
scroll to position [0, 0]
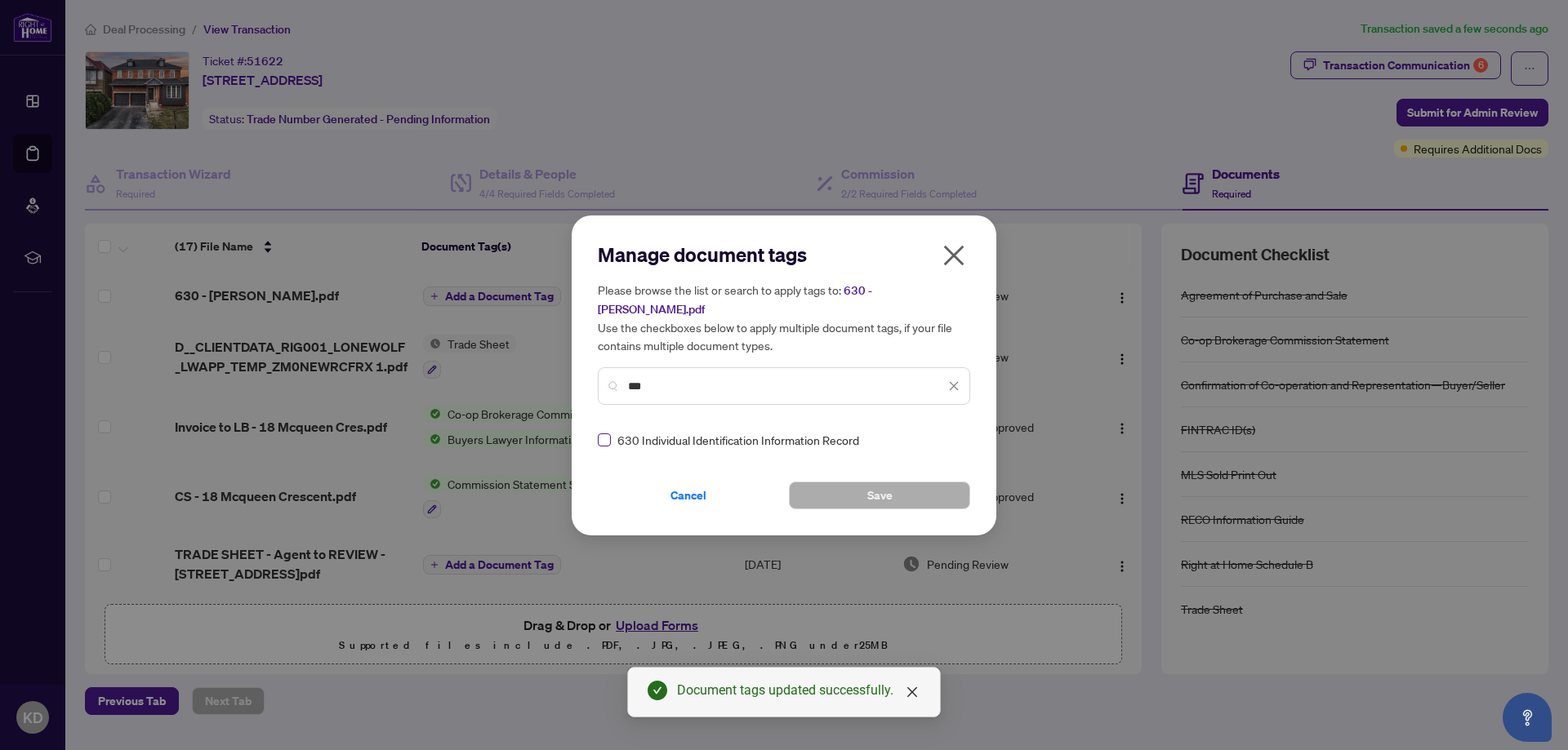
type input "***"
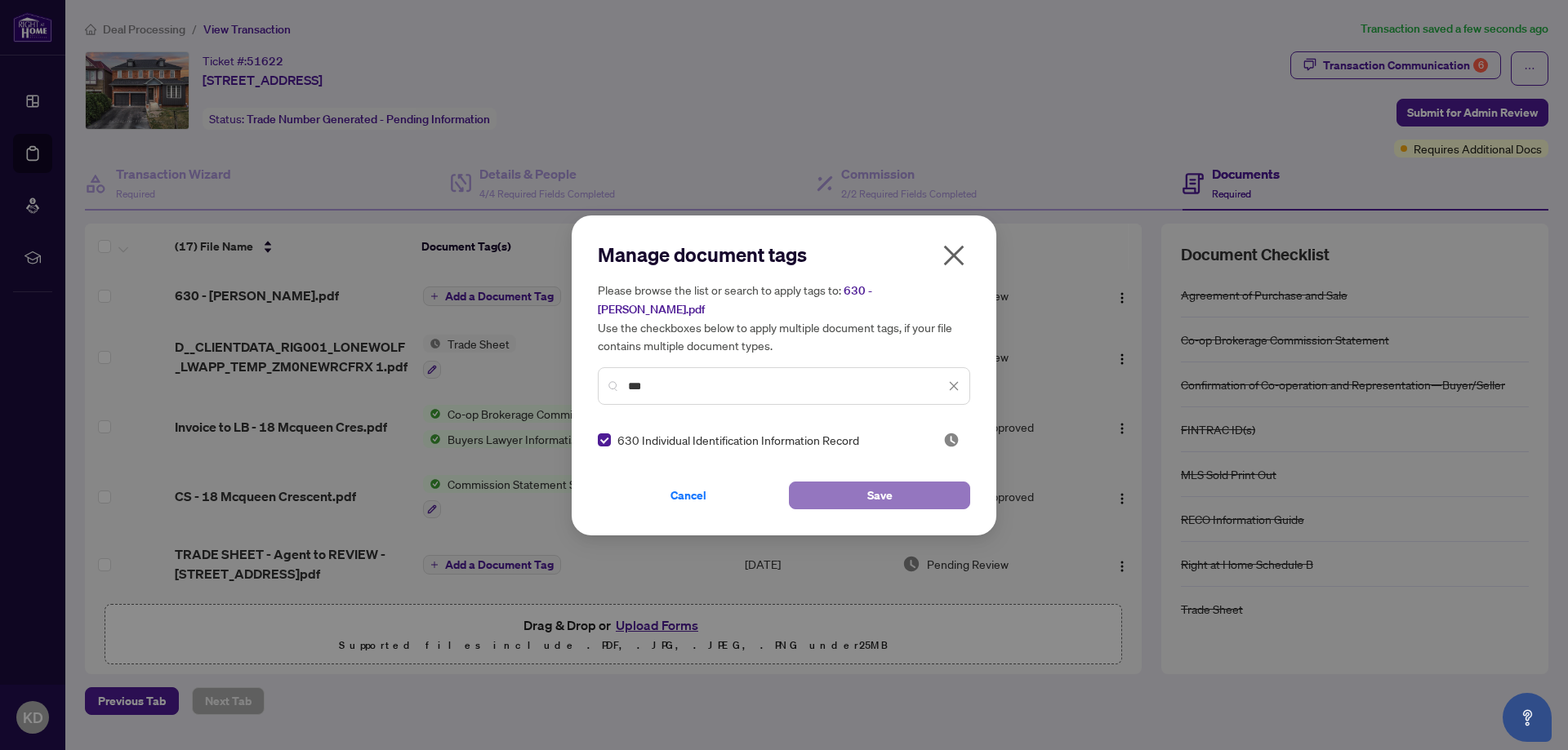
click at [862, 491] on button "Save" at bounding box center [879, 495] width 182 height 27
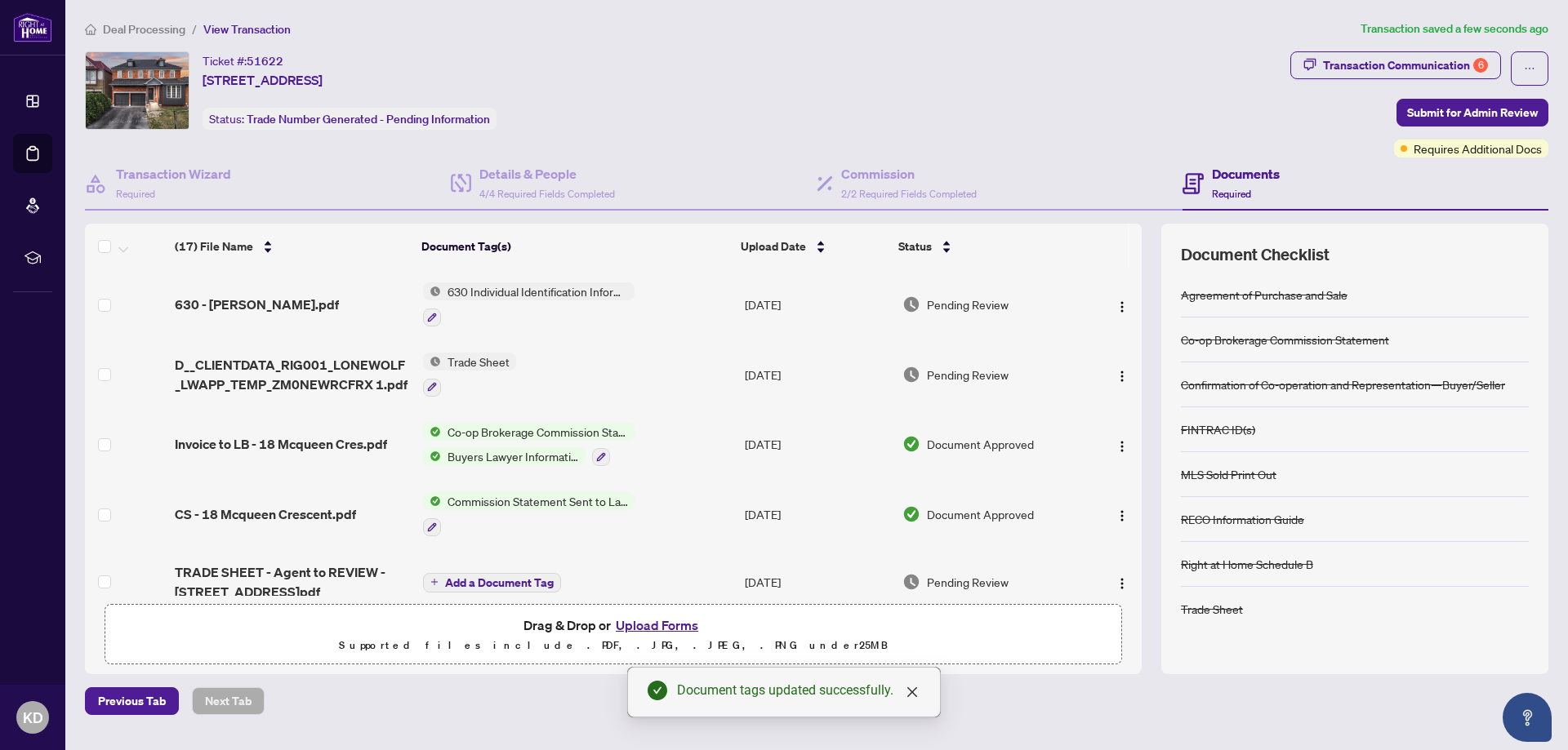
click at [677, 621] on button "Upload Forms" at bounding box center [657, 626] width 92 height 22
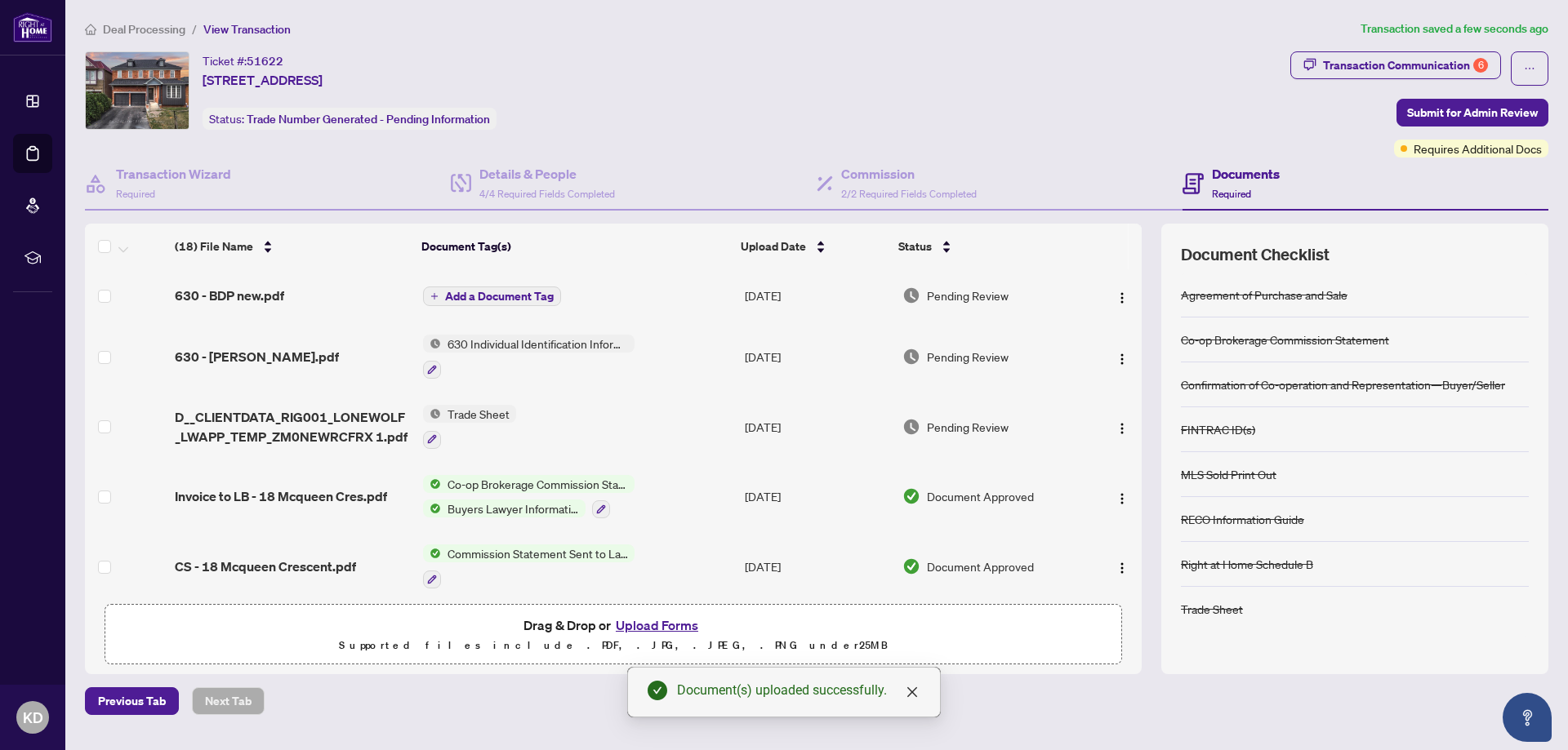
click at [483, 287] on button "Add a Document Tag" at bounding box center [492, 297] width 138 height 20
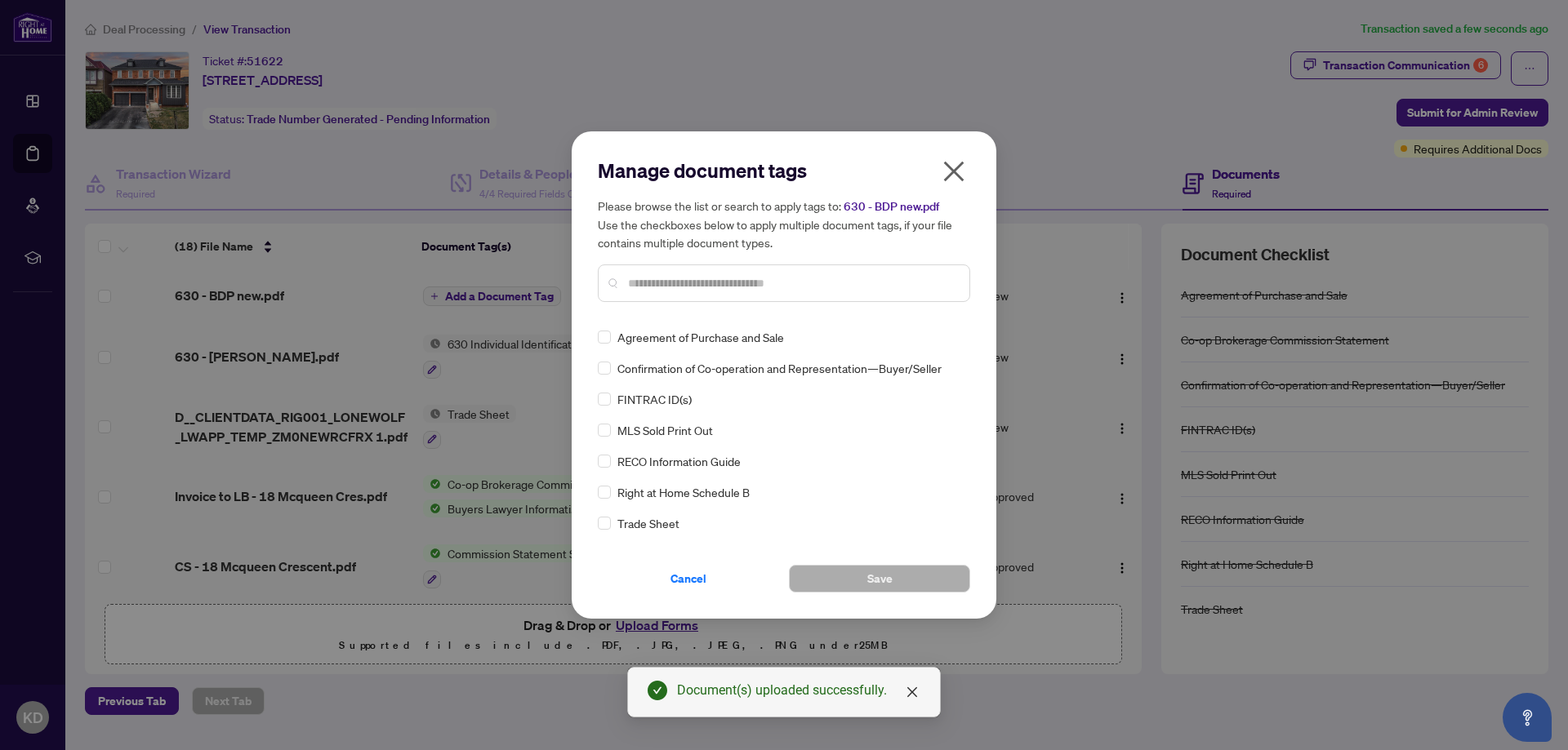
click at [756, 282] on input "text" at bounding box center [792, 283] width 328 height 18
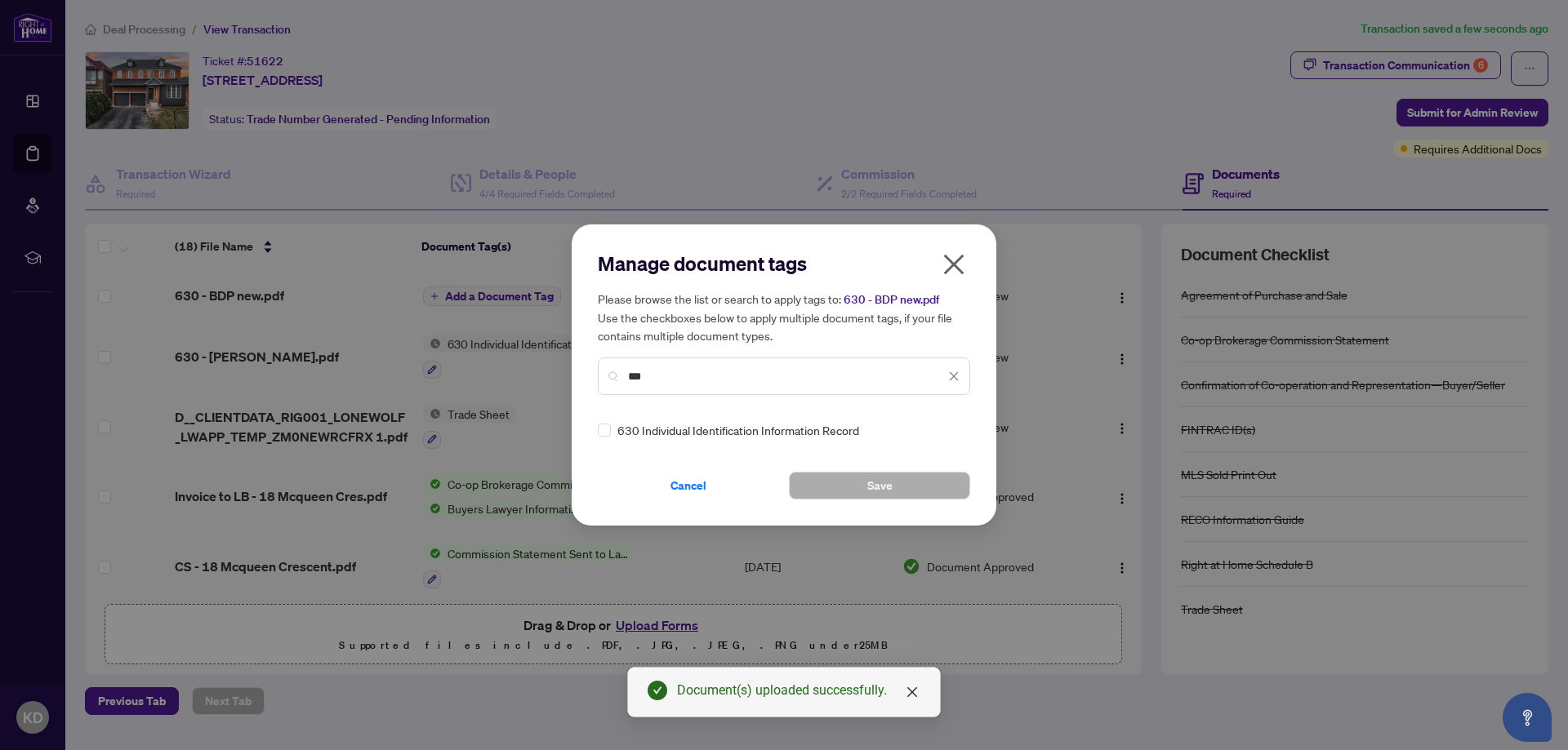
type input "***"
click at [835, 485] on button "Save" at bounding box center [879, 485] width 182 height 27
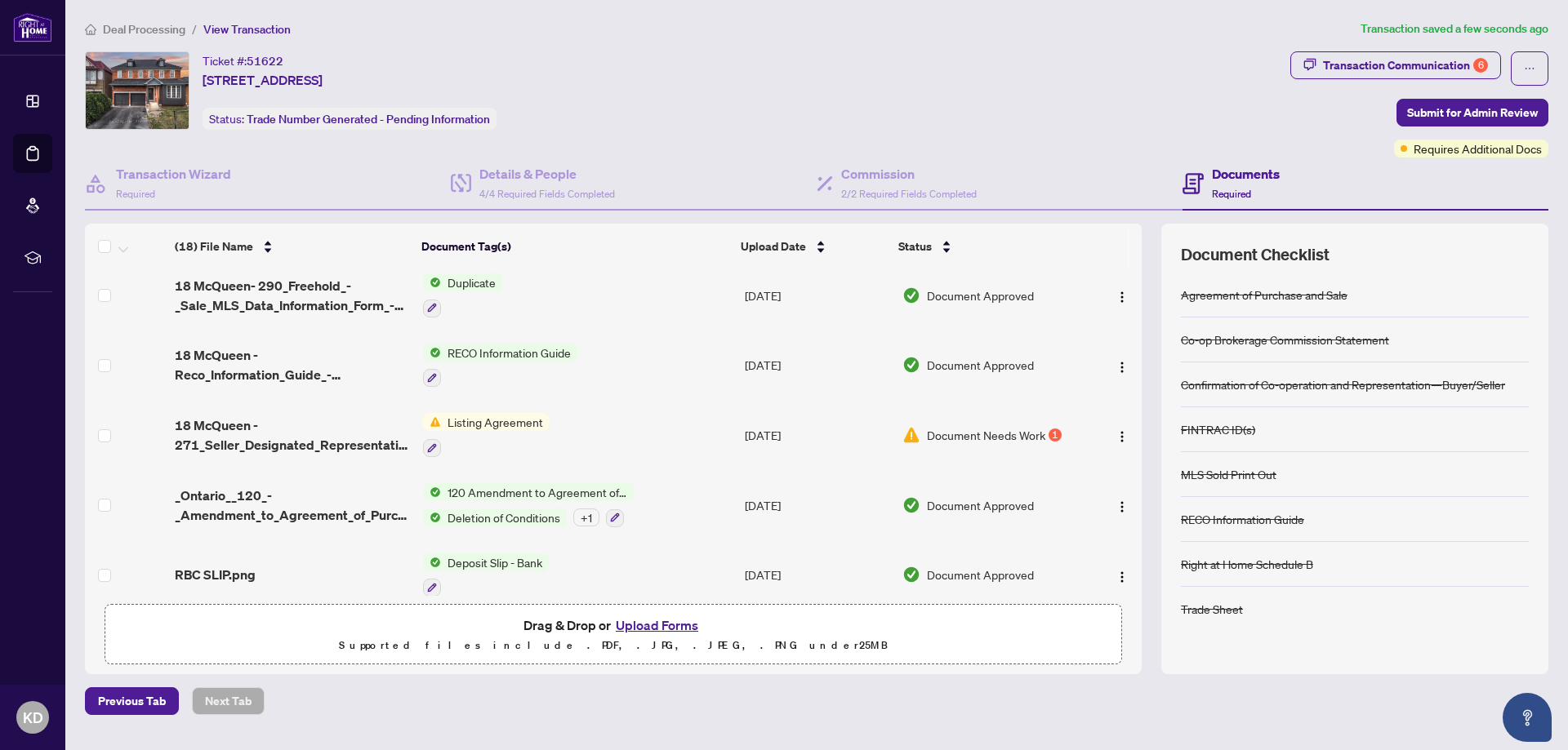
scroll to position [720, 0]
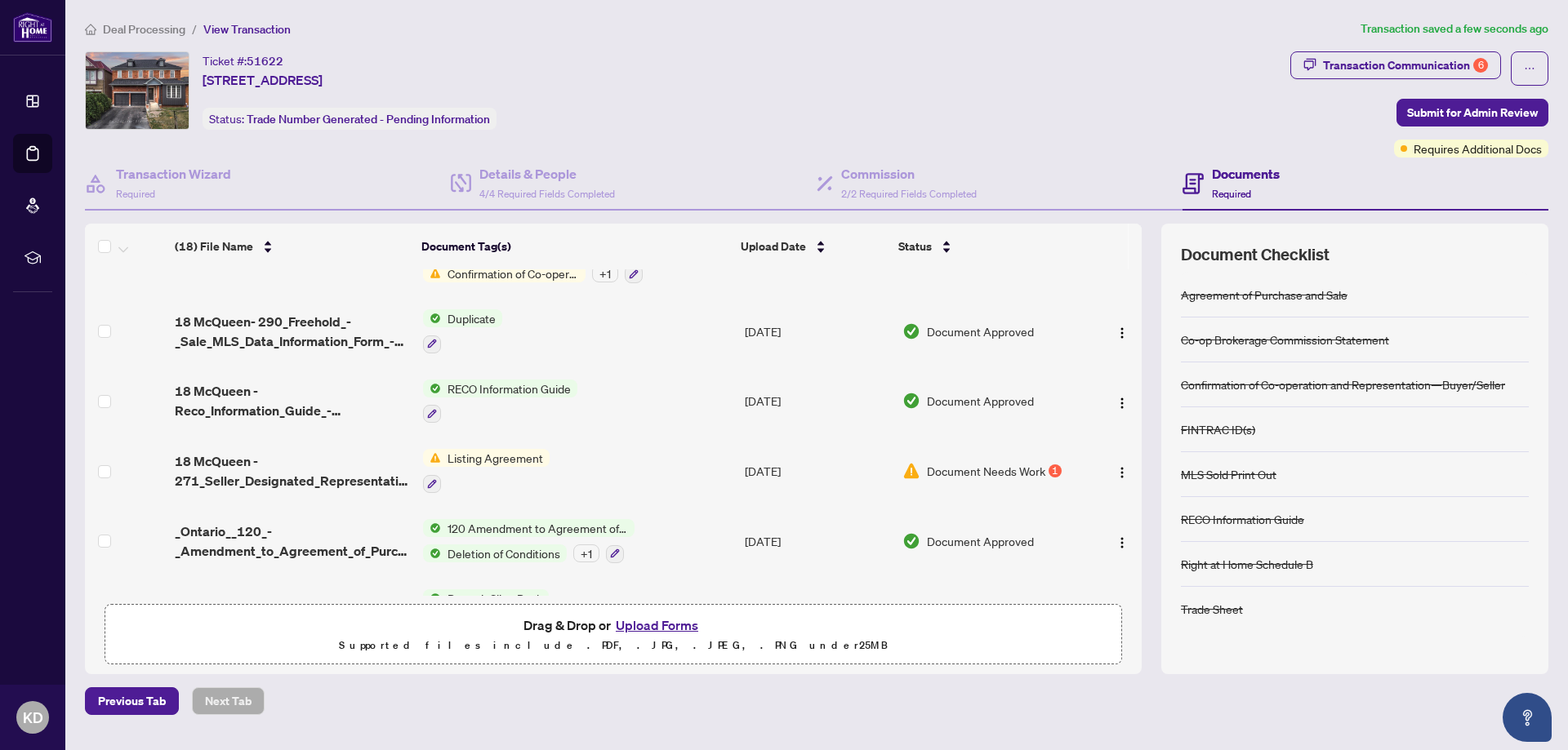
click at [645, 631] on button "Upload Forms" at bounding box center [657, 626] width 92 height 22
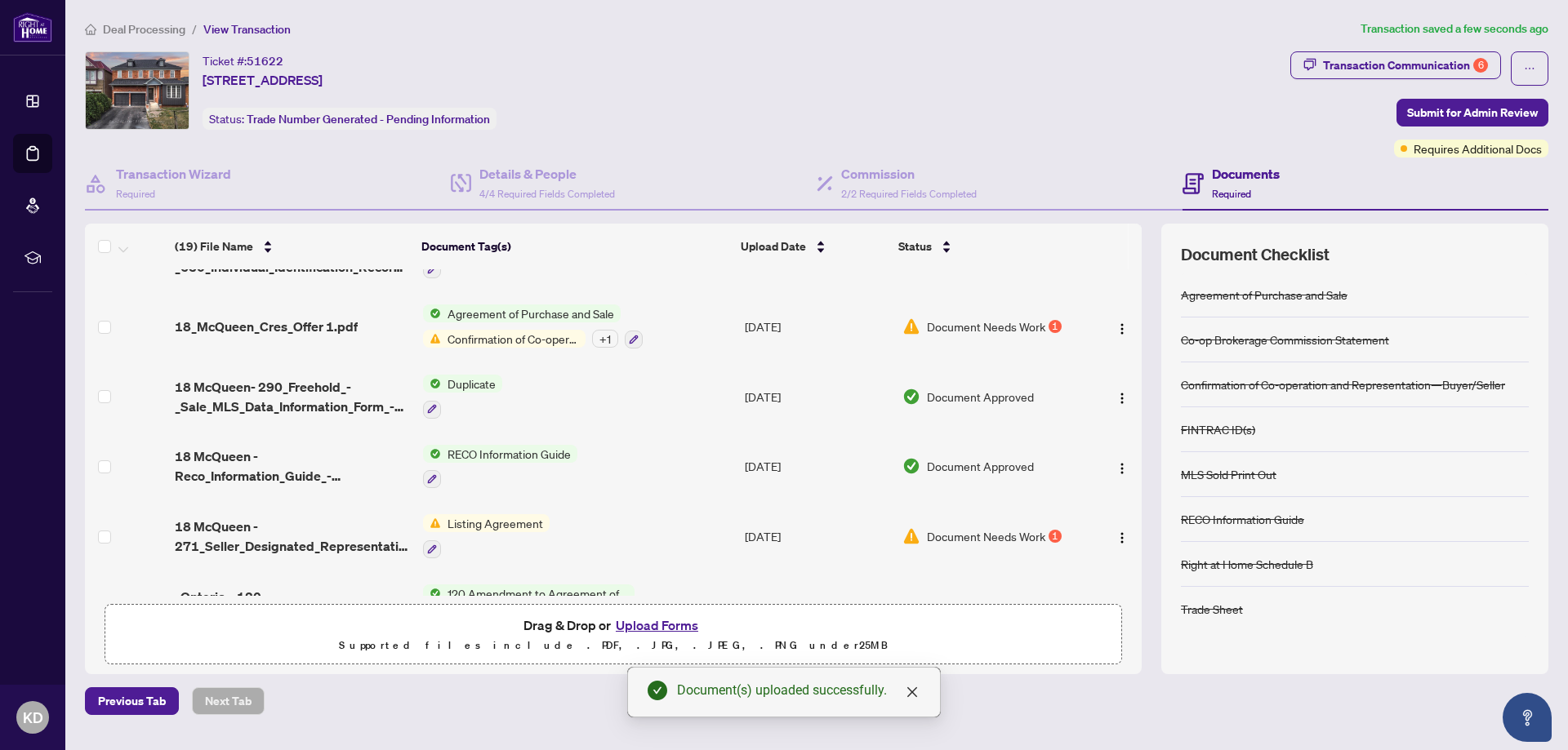
scroll to position [0, 0]
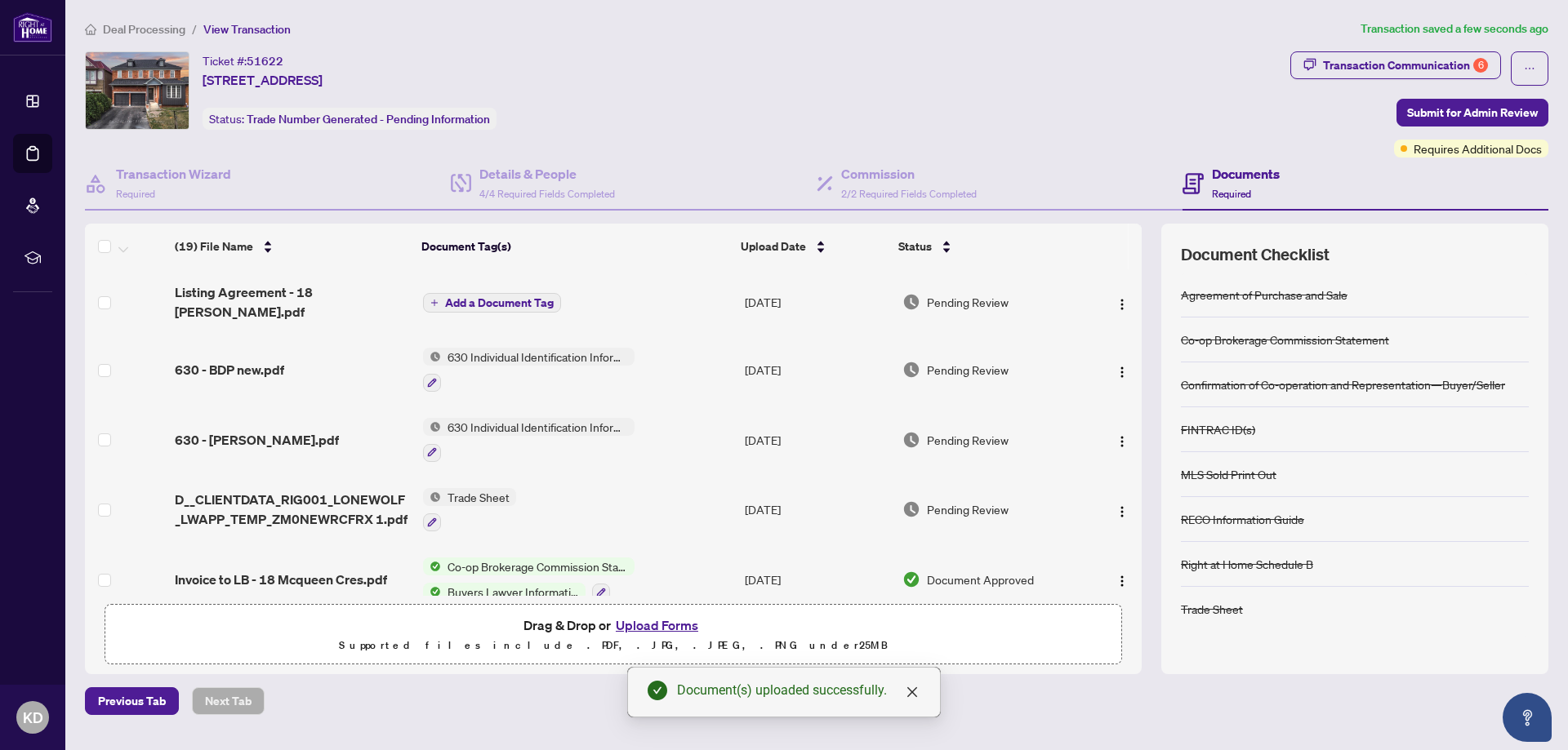
click at [464, 297] on span "Add a Document Tag" at bounding box center [499, 302] width 109 height 12
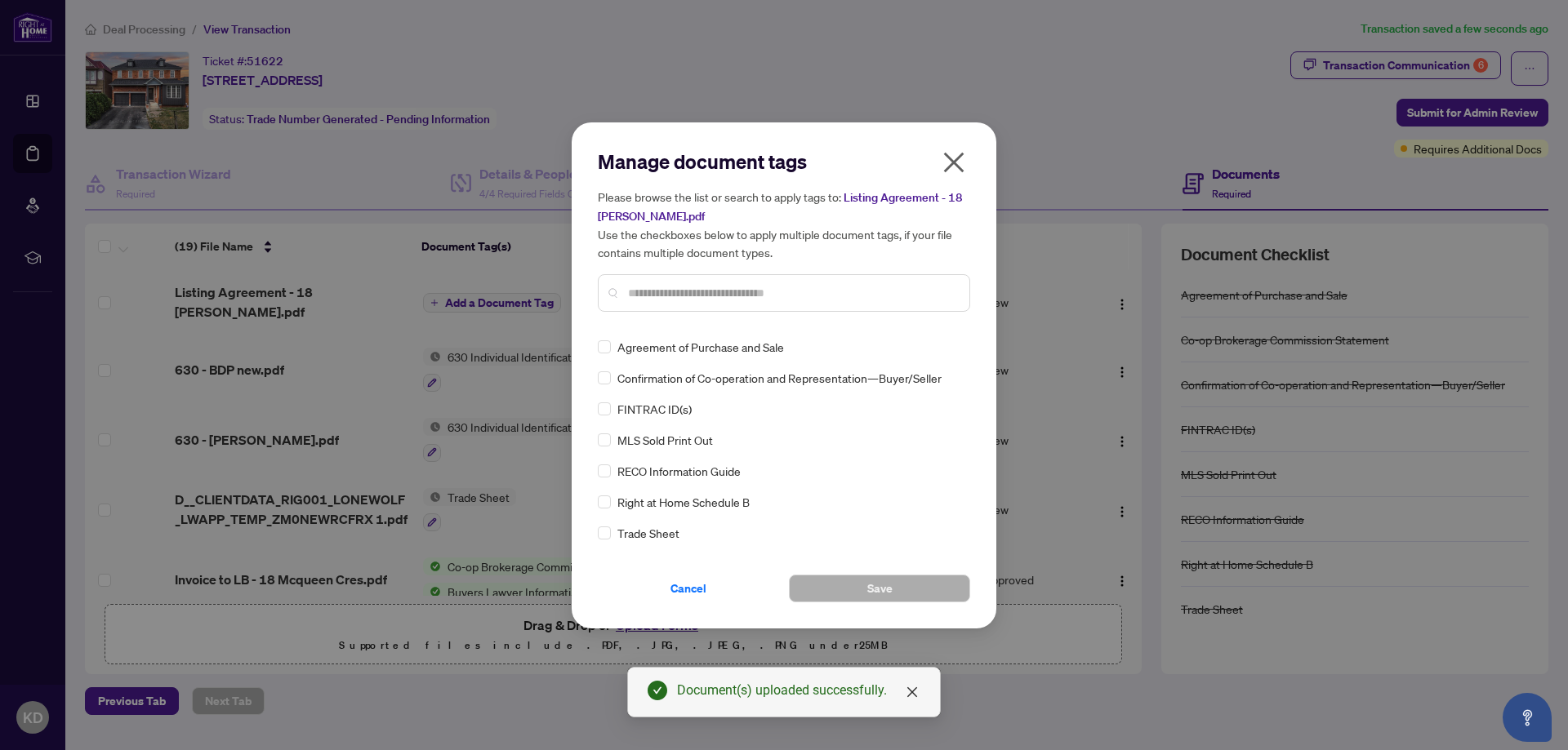
click at [694, 294] on input "text" at bounding box center [792, 293] width 328 height 18
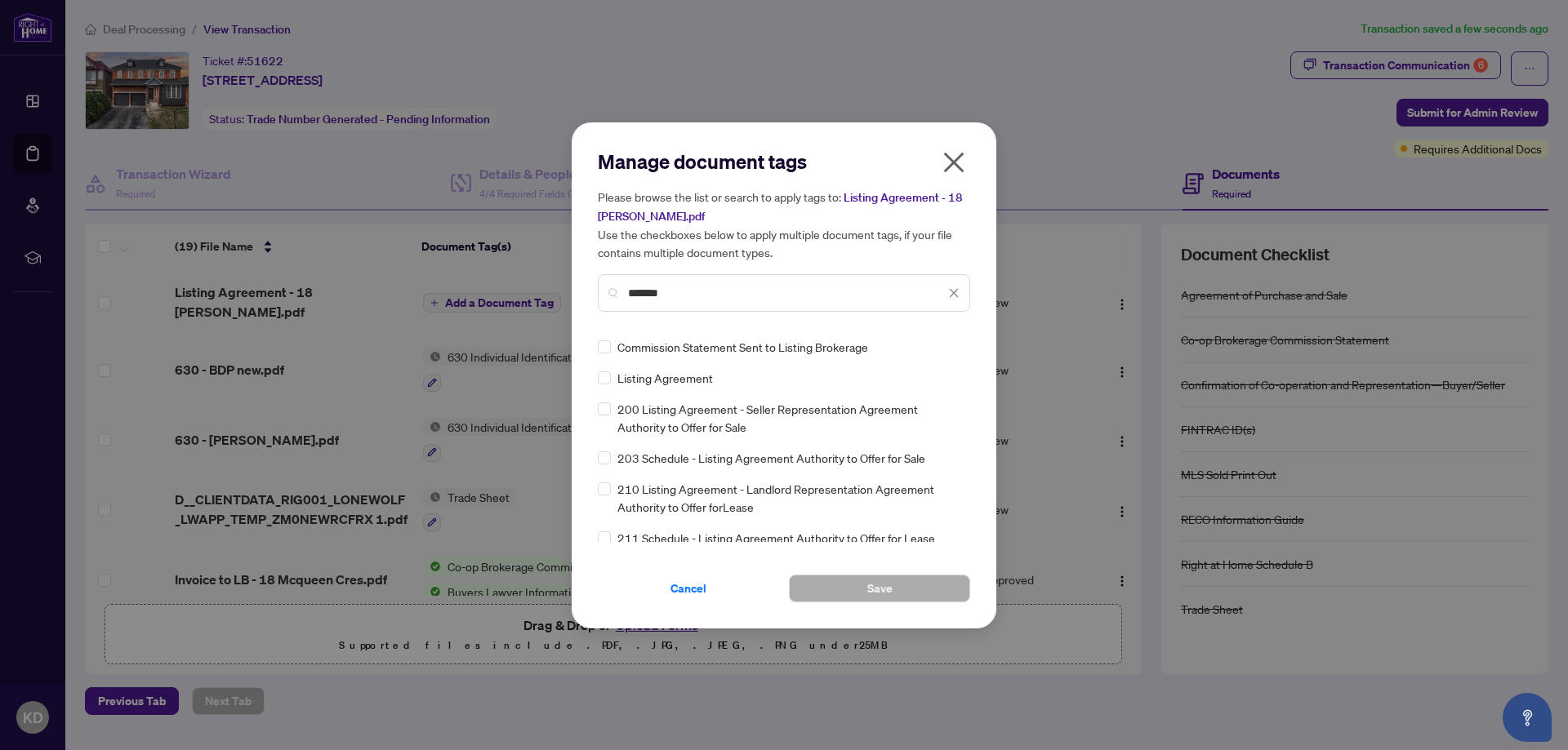
type input "*******"
click at [894, 586] on button "Save" at bounding box center [879, 588] width 182 height 27
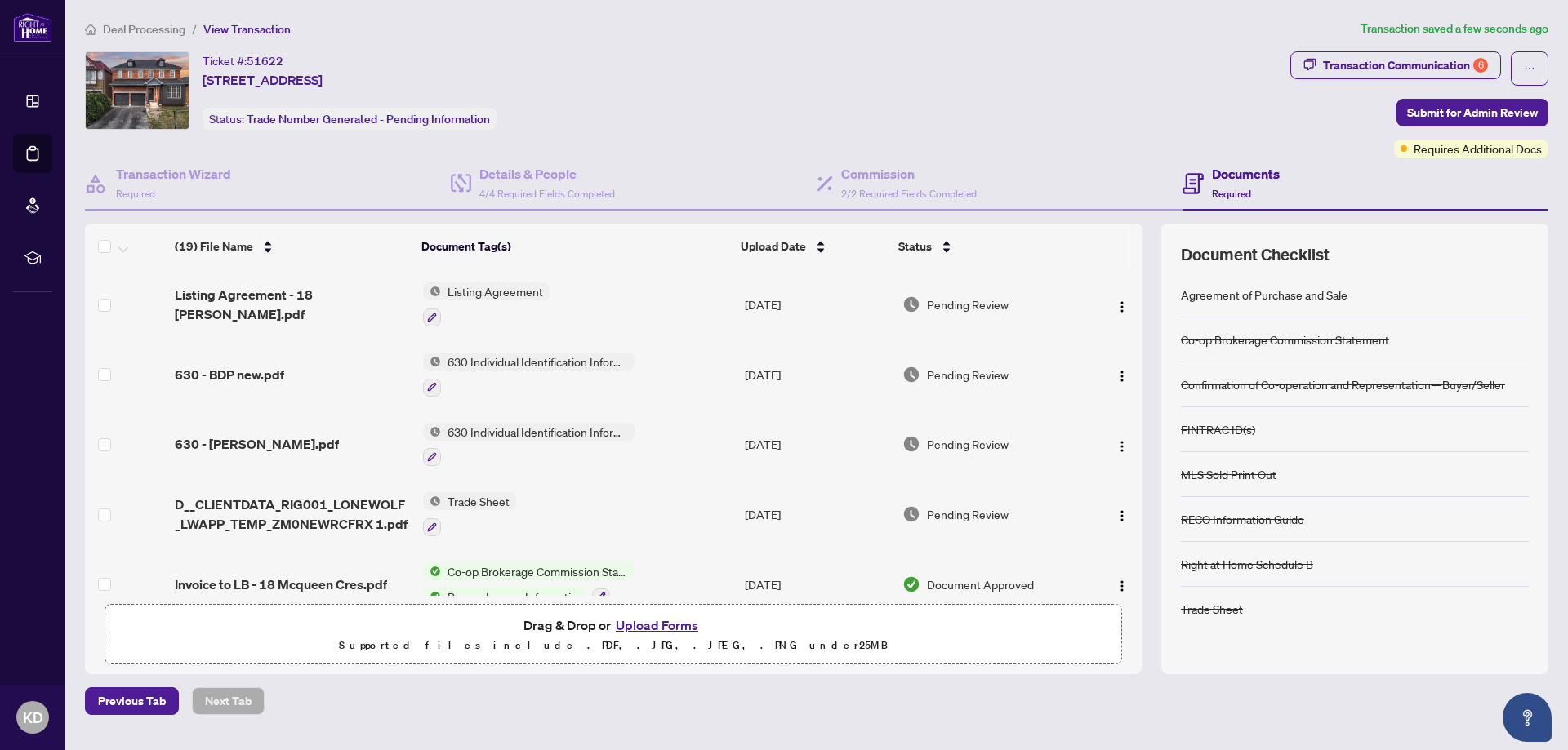
click at [644, 626] on button "Upload Forms" at bounding box center [657, 626] width 92 height 22
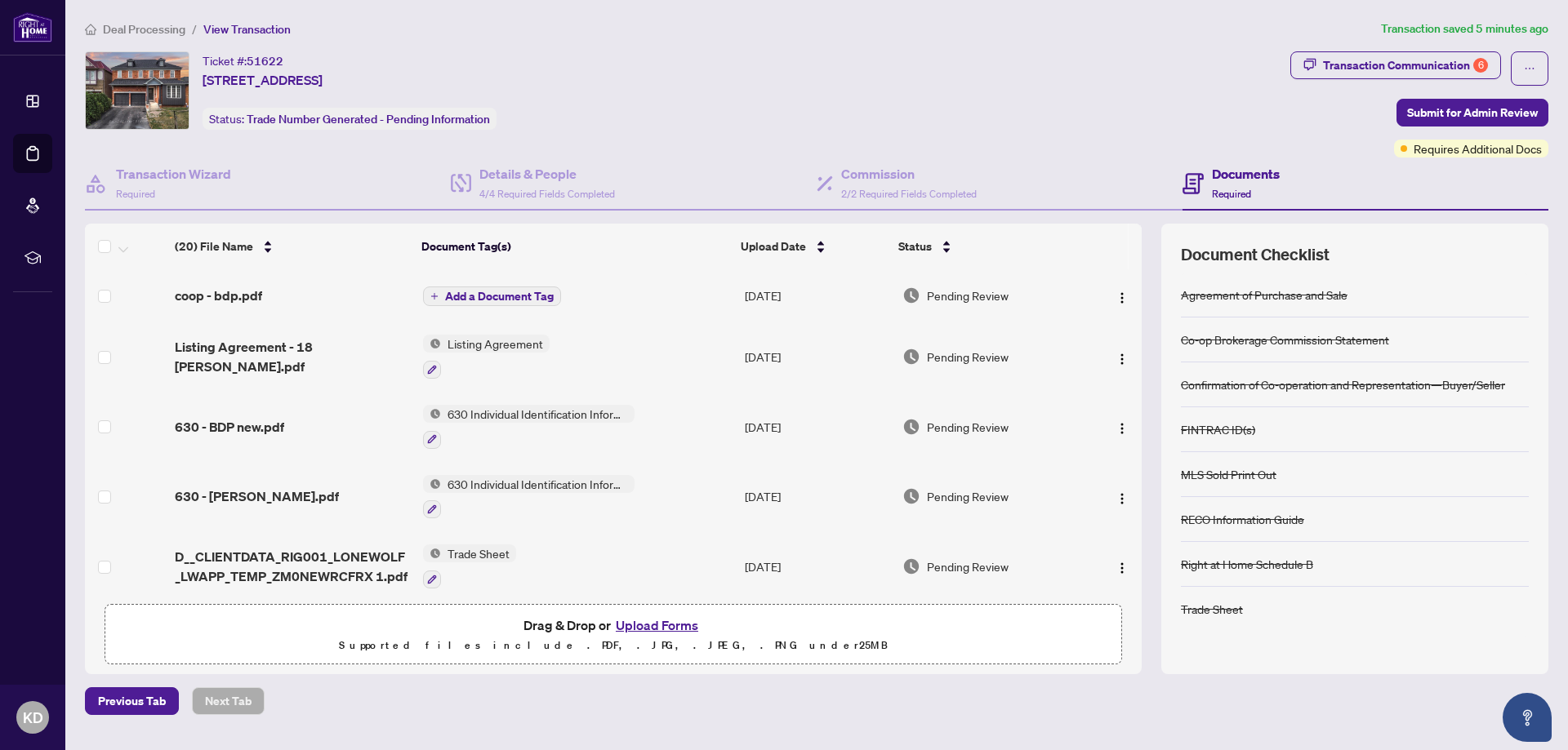
click at [485, 293] on span "Add a Document Tag" at bounding box center [499, 297] width 109 height 12
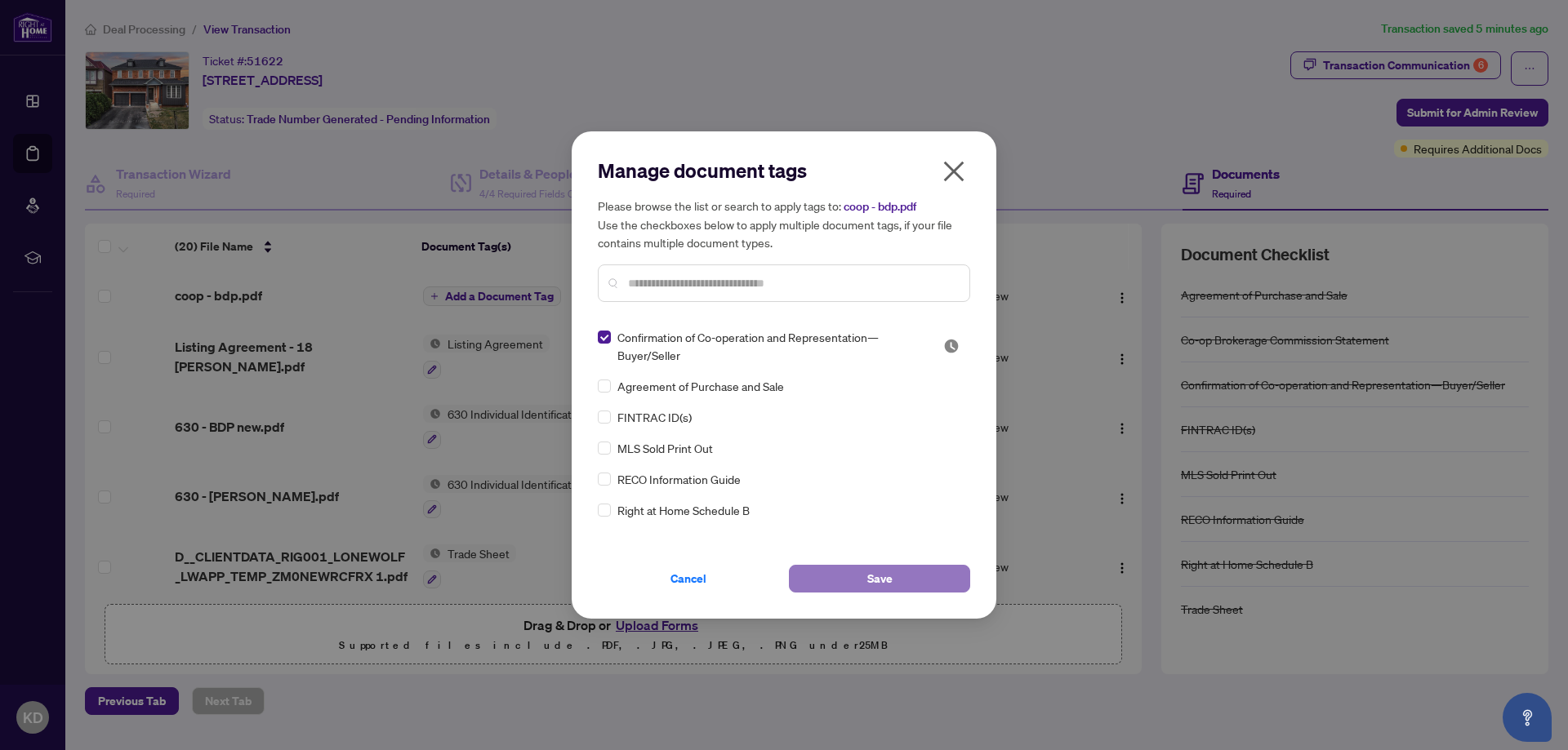
click at [887, 588] on span "Save" at bounding box center [880, 578] width 26 height 27
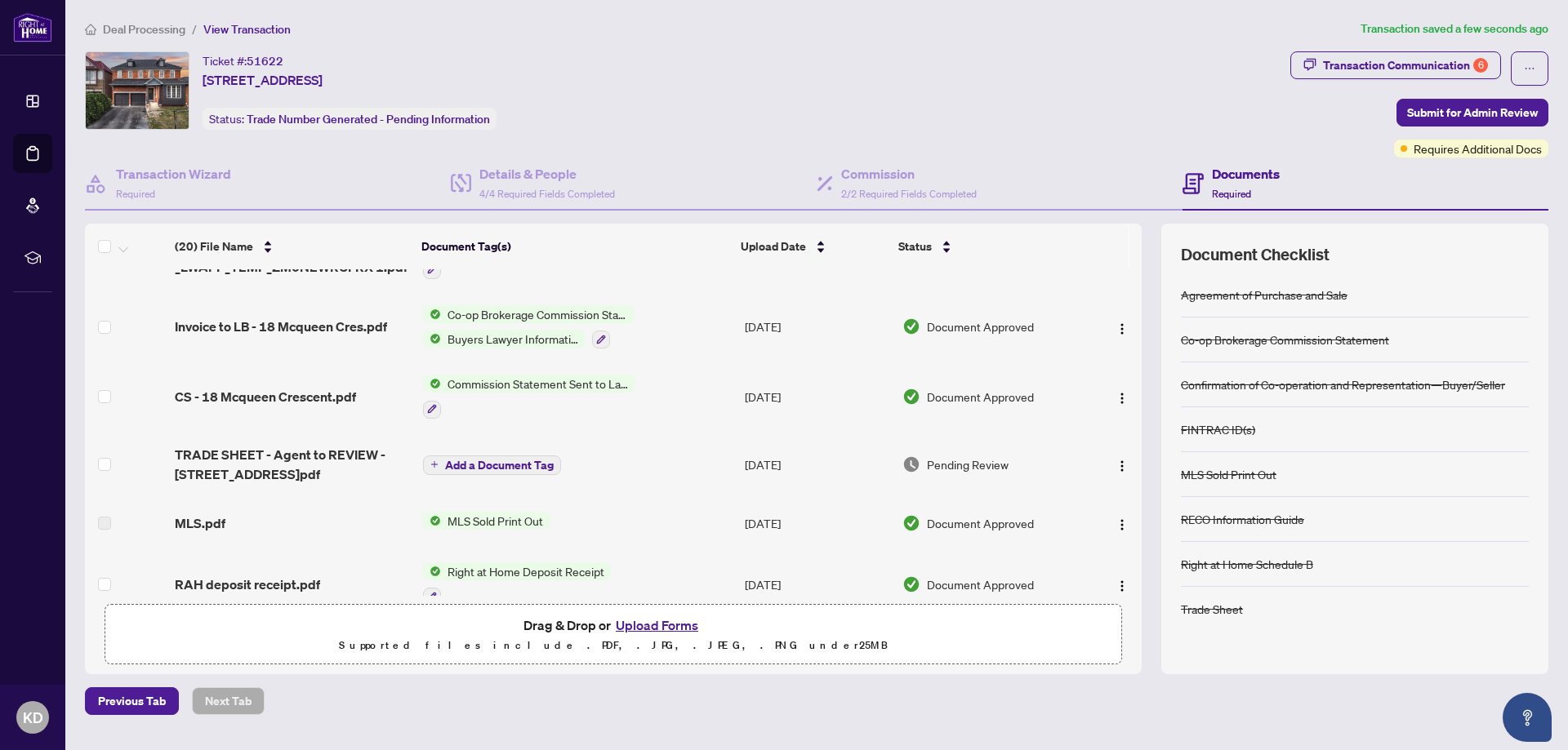
scroll to position [571, 0]
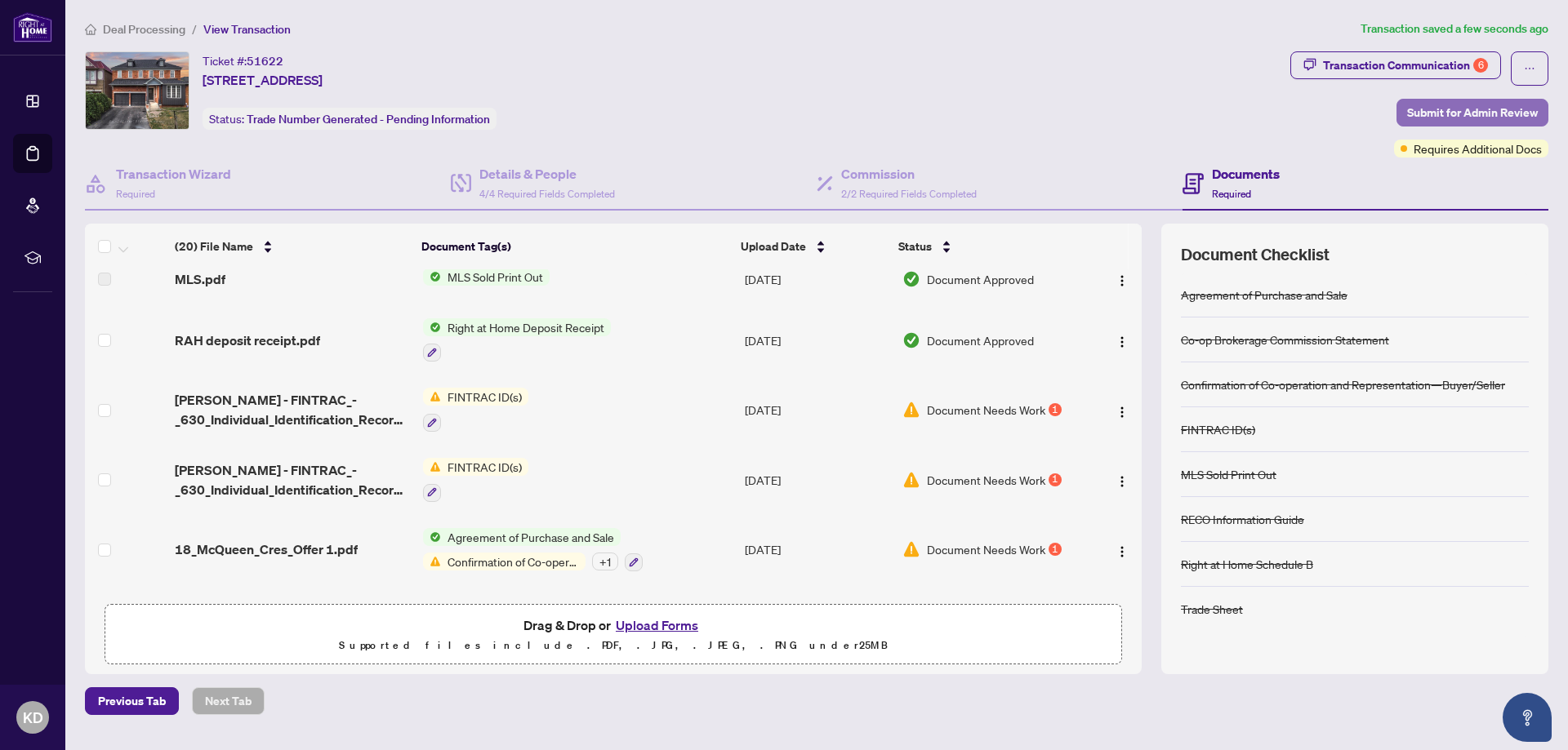
click at [1460, 112] on span "Submit for Admin Review" at bounding box center [1473, 113] width 131 height 27
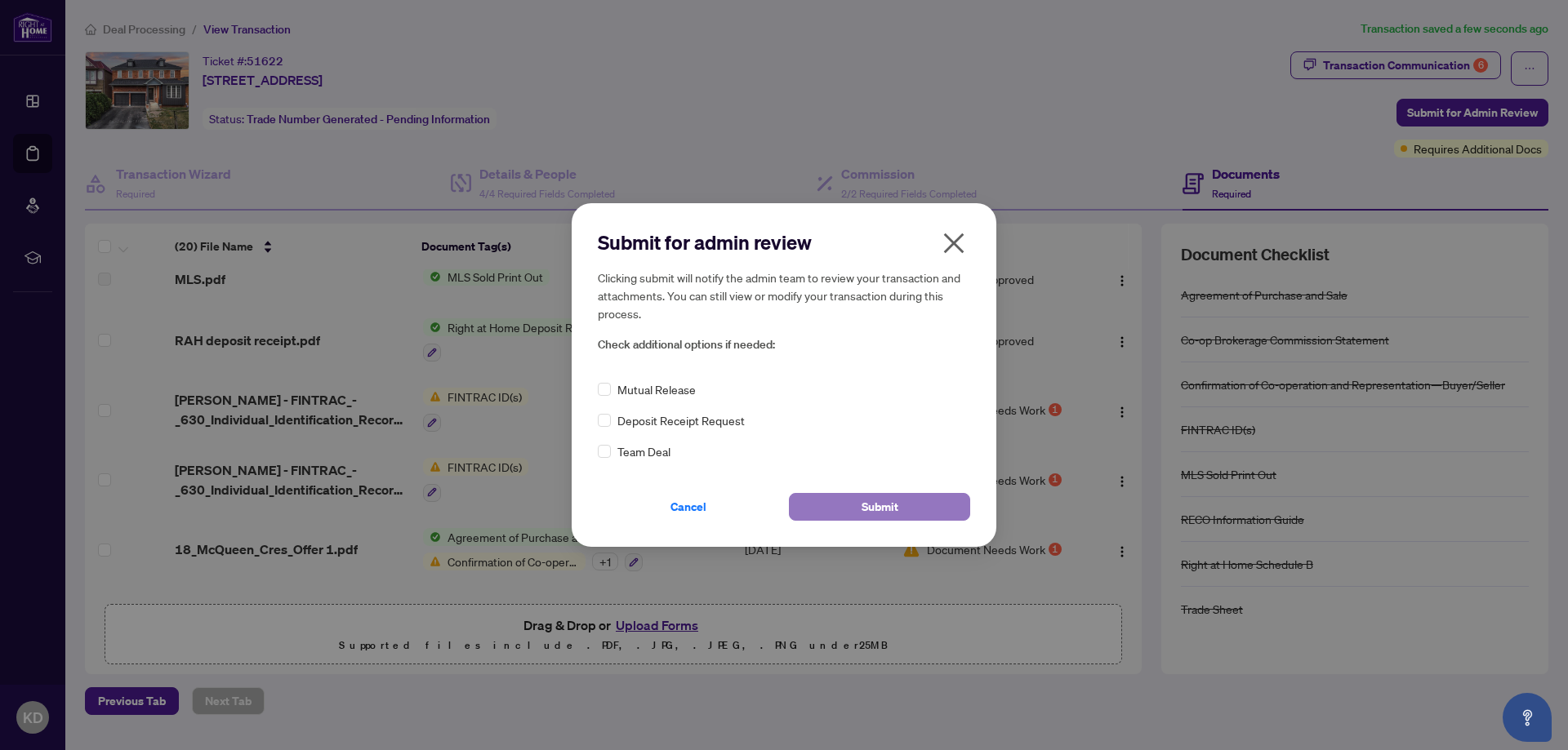
click at [904, 510] on button "Submit" at bounding box center [879, 506] width 182 height 27
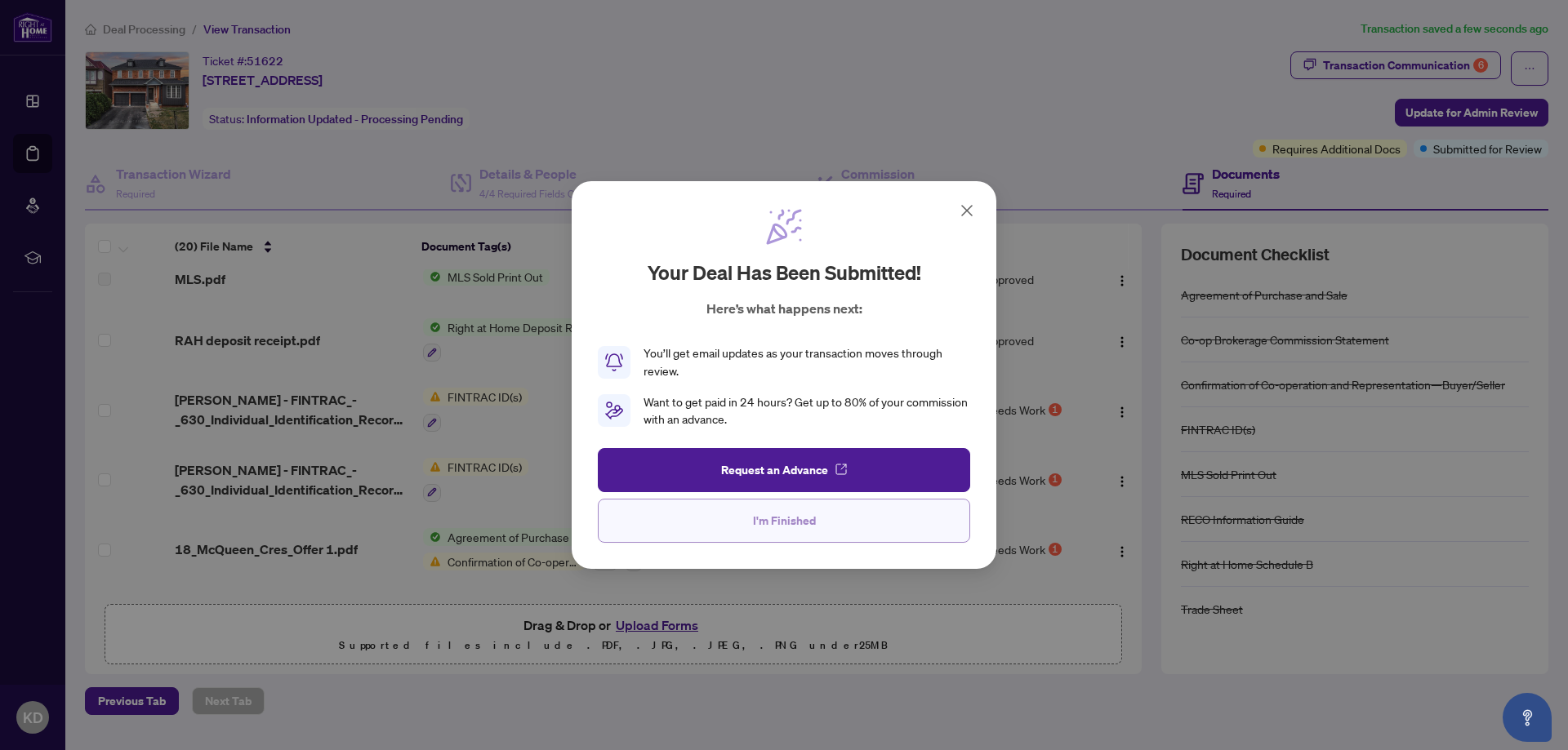
click at [858, 523] on button "I'm Finished" at bounding box center [784, 520] width 372 height 44
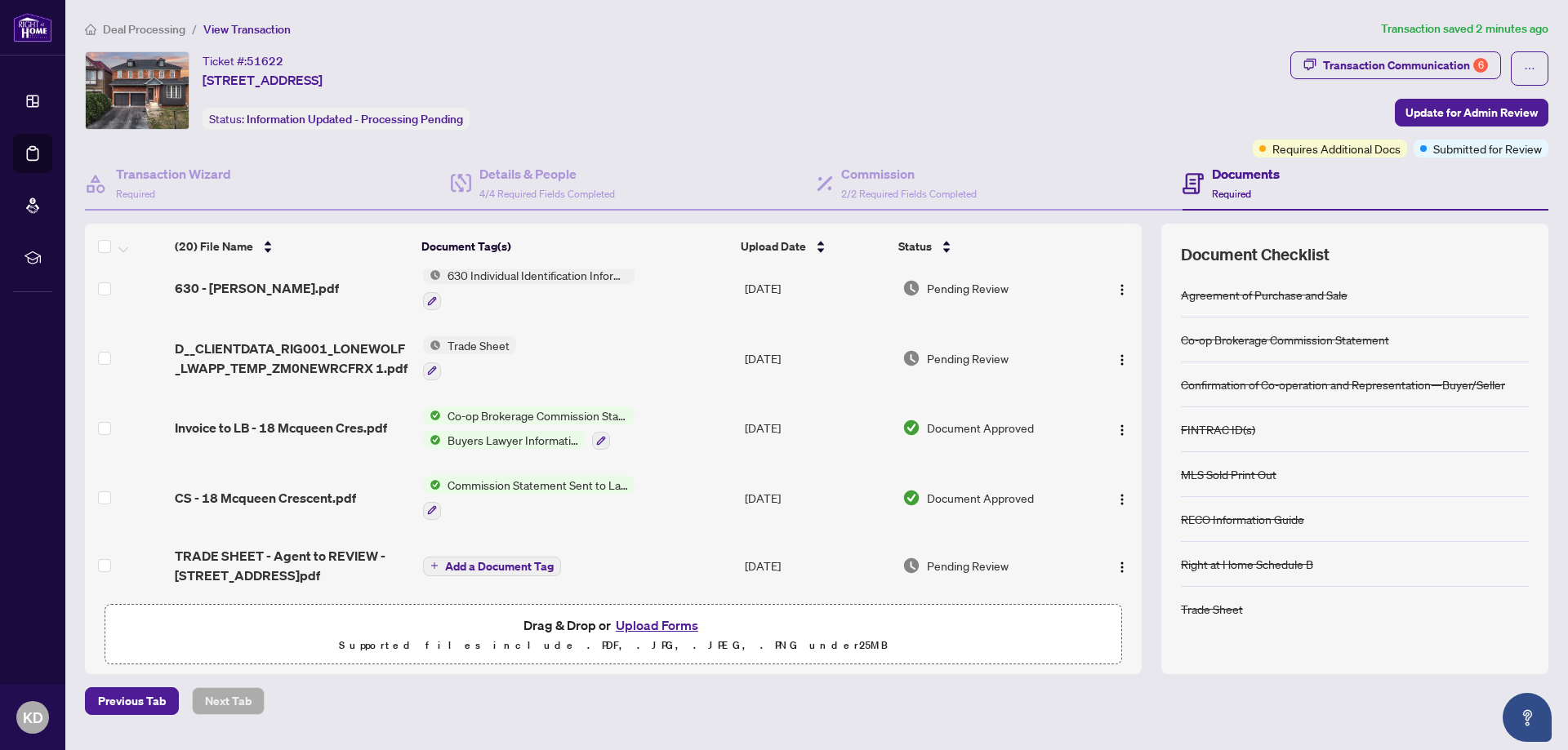
scroll to position [0, 0]
